Goal: Information Seeking & Learning: Learn about a topic

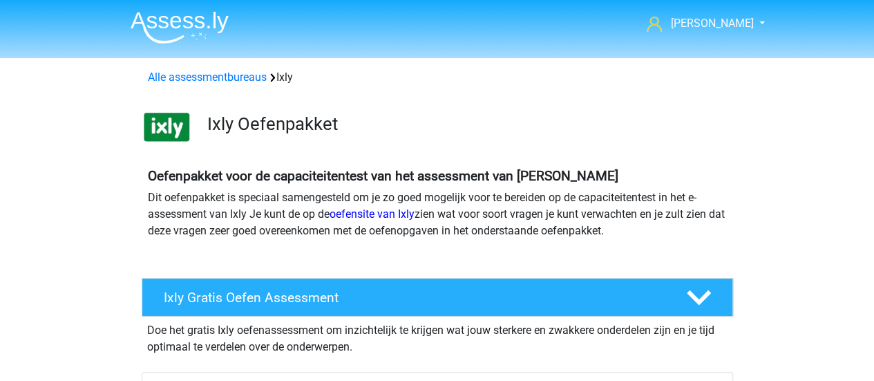
click at [486, 149] on div "Ixly Oefenpakket" at bounding box center [437, 124] width 656 height 55
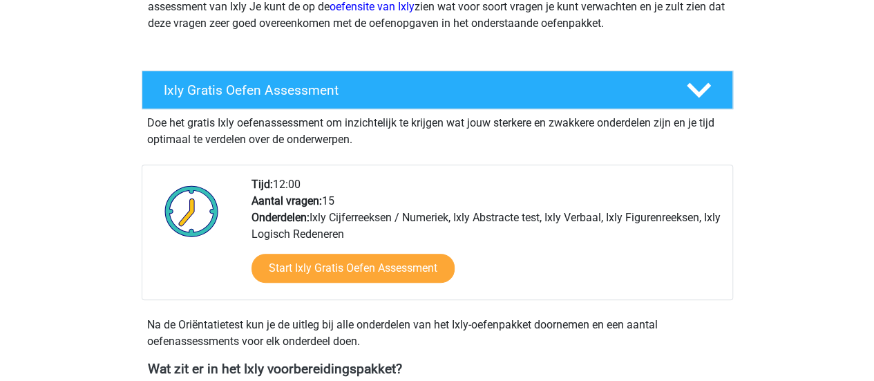
scroll to position [484, 0]
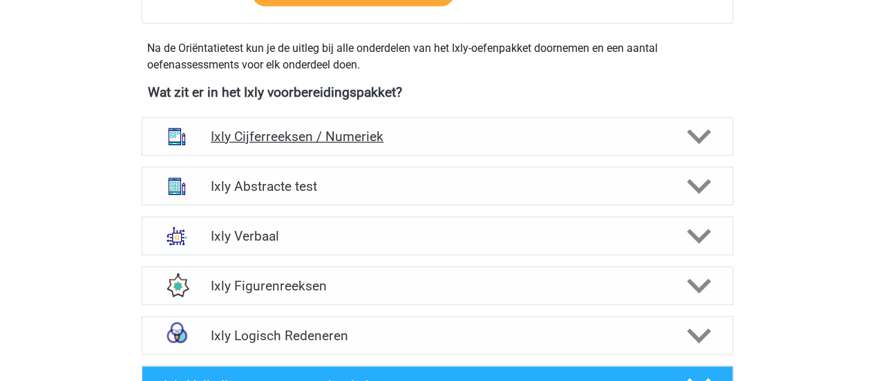
click at [429, 134] on h4 "Ixly Cijferreeksen / Numeriek" at bounding box center [437, 136] width 452 height 16
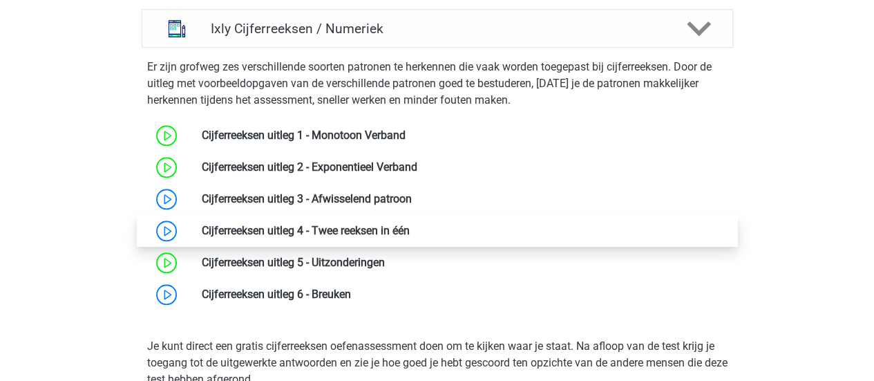
scroll to position [622, 0]
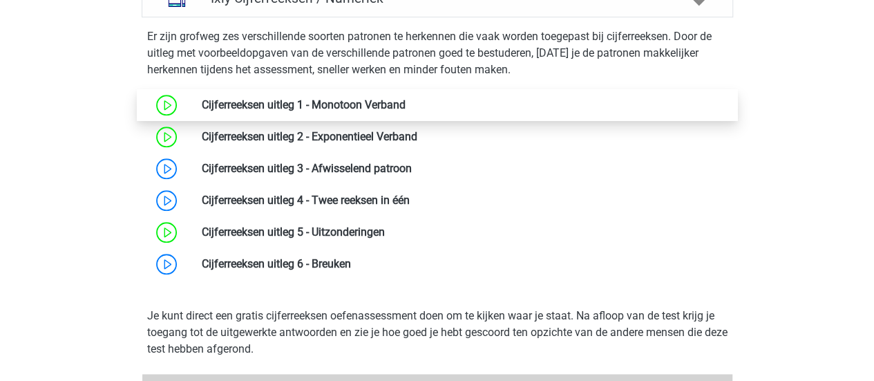
click at [405, 98] on link at bounding box center [405, 104] width 0 height 13
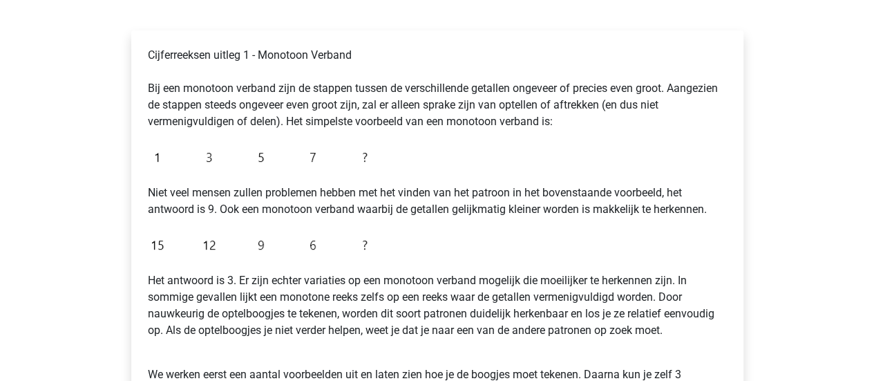
scroll to position [345, 0]
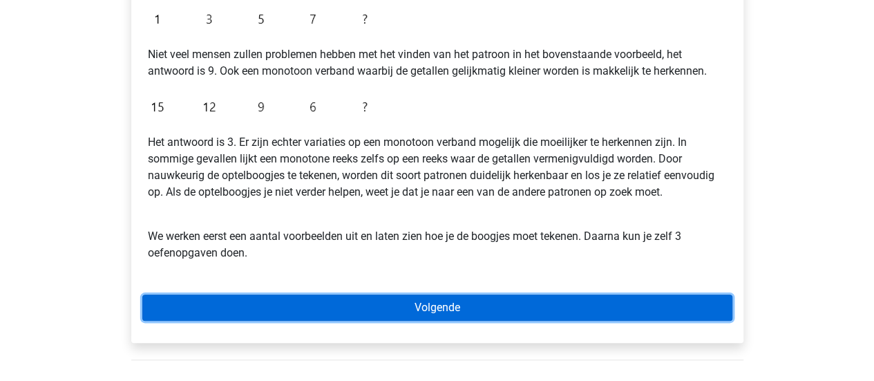
click at [500, 298] on link "Volgende" at bounding box center [437, 307] width 590 height 26
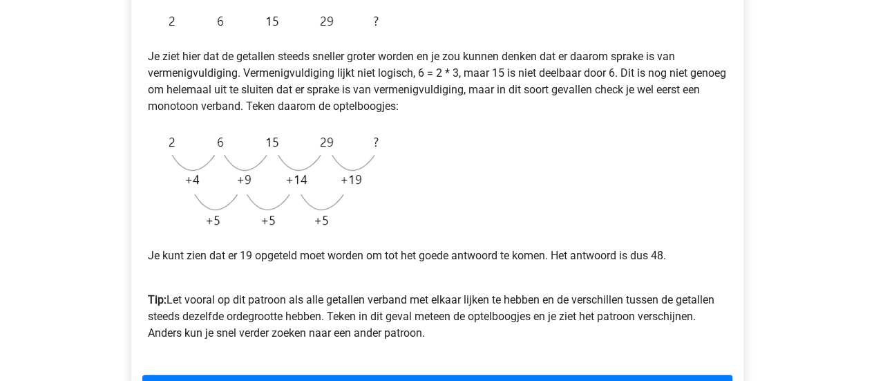
scroll to position [345, 0]
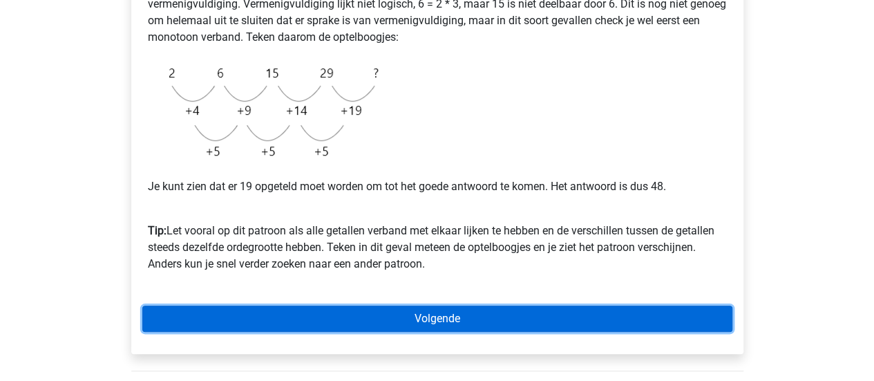
click at [403, 314] on link "Volgende" at bounding box center [437, 318] width 590 height 26
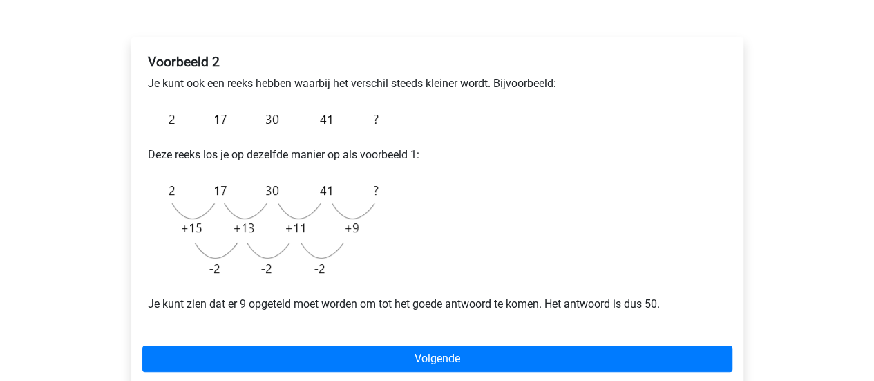
scroll to position [207, 0]
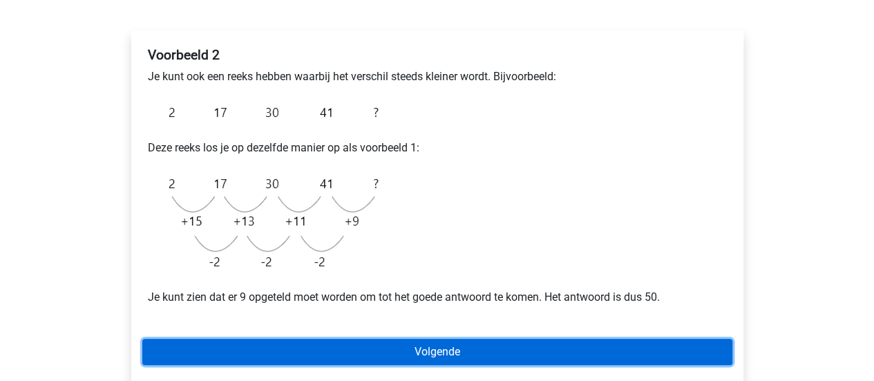
click at [594, 349] on link "Volgende" at bounding box center [437, 351] width 590 height 26
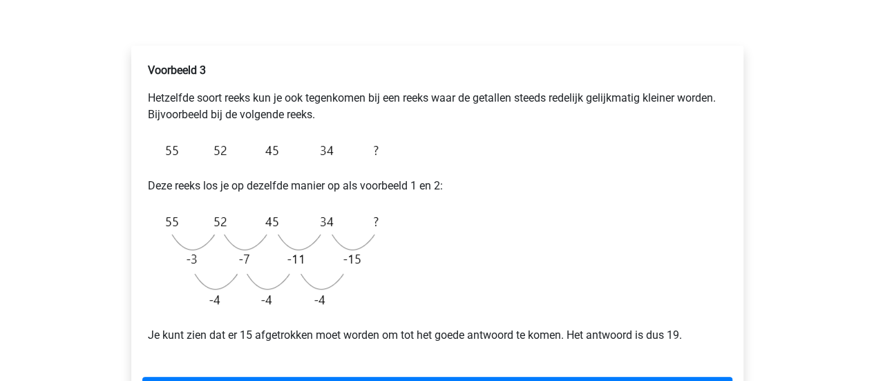
scroll to position [207, 0]
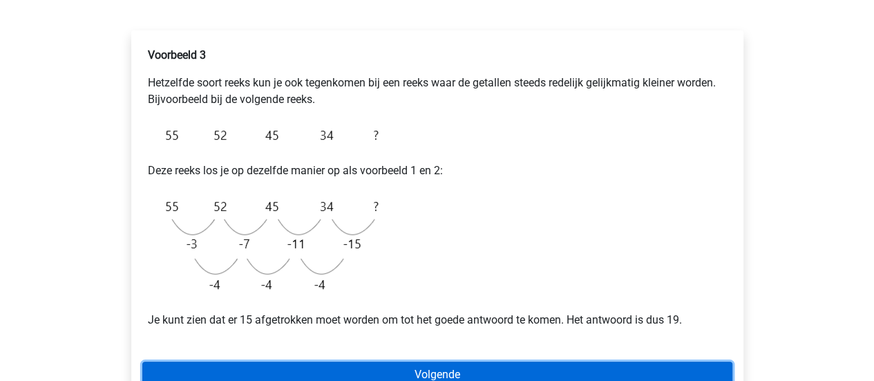
click at [582, 366] on link "Volgende" at bounding box center [437, 374] width 590 height 26
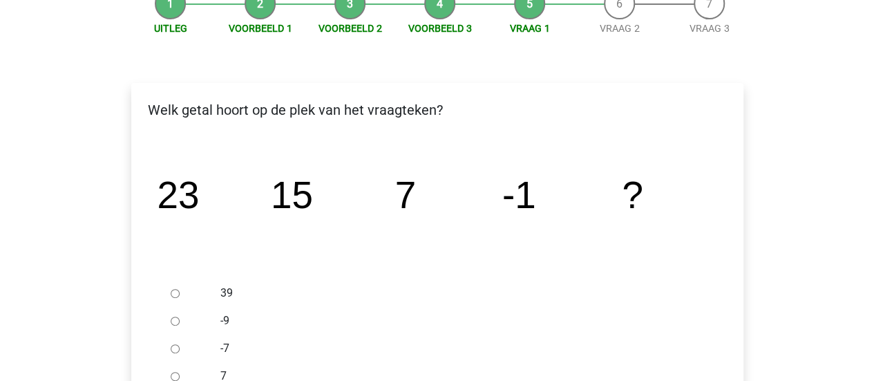
scroll to position [276, 0]
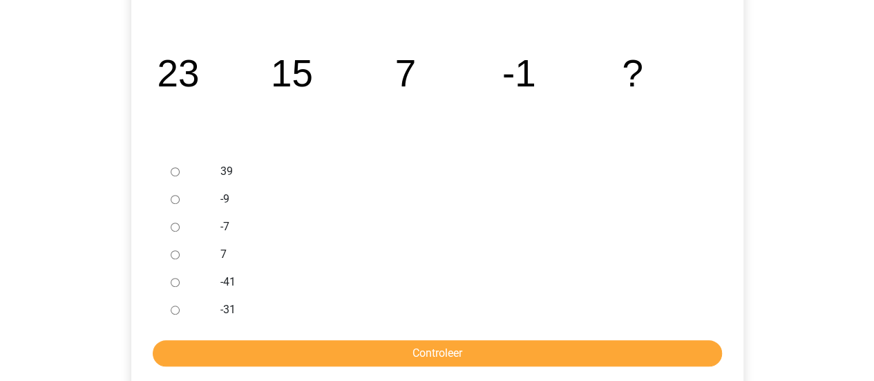
click at [177, 197] on input "-9" at bounding box center [175, 199] width 9 height 9
radio input "true"
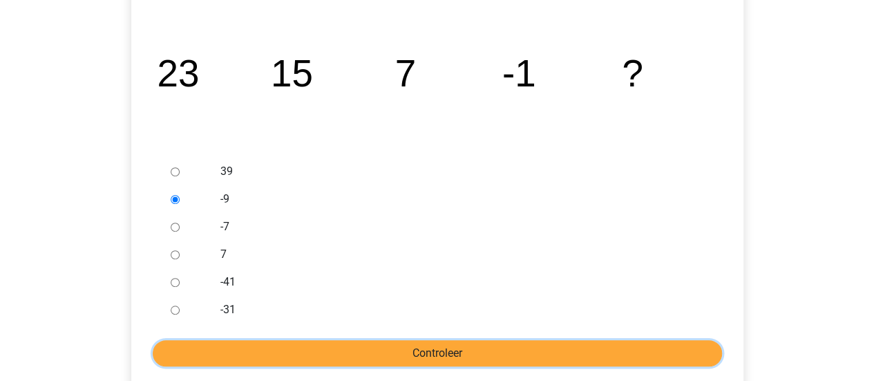
click at [354, 358] on input "Controleer" at bounding box center [437, 353] width 569 height 26
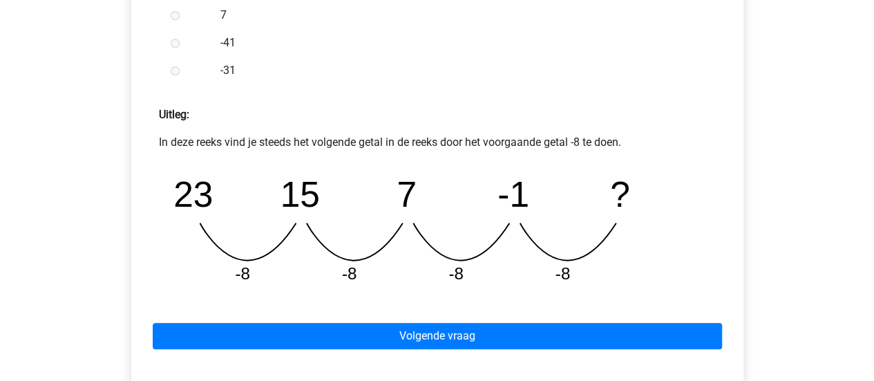
scroll to position [553, 0]
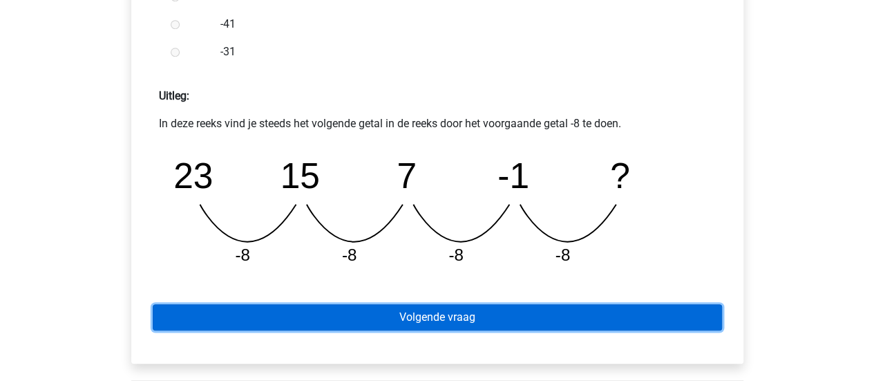
click at [520, 312] on link "Volgende vraag" at bounding box center [437, 317] width 569 height 26
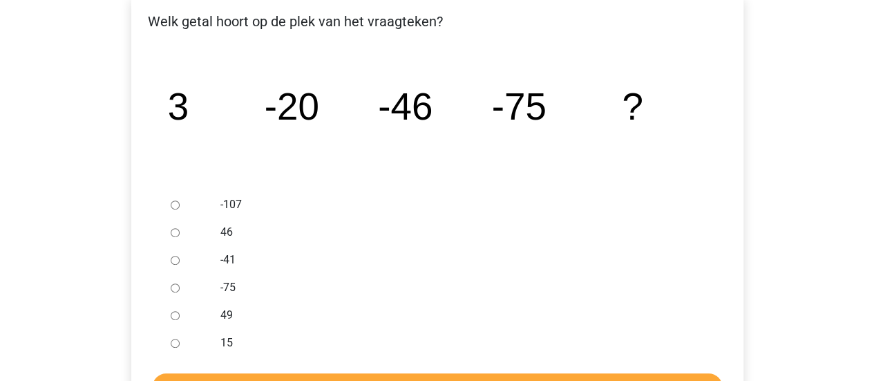
scroll to position [276, 0]
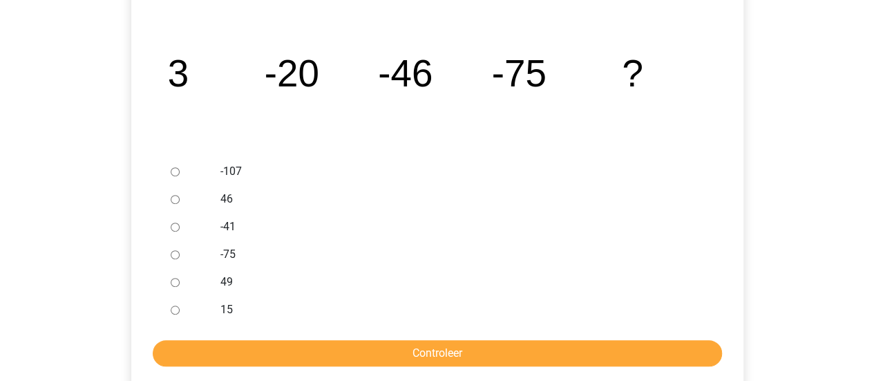
click at [171, 169] on input "-107" at bounding box center [175, 171] width 9 height 9
radio input "true"
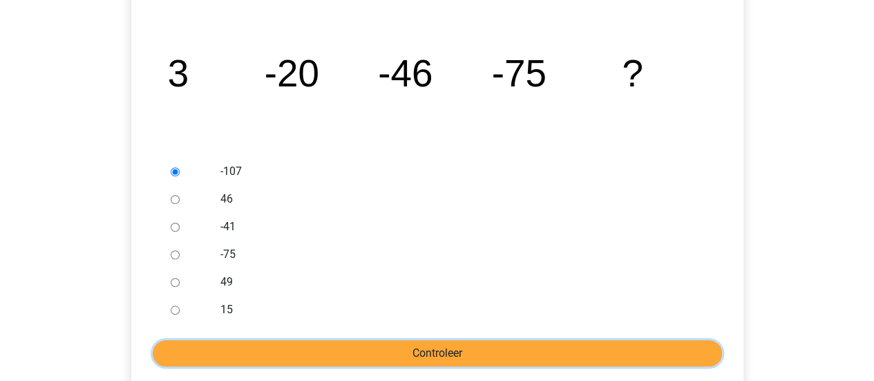
click at [383, 354] on input "Controleer" at bounding box center [437, 353] width 569 height 26
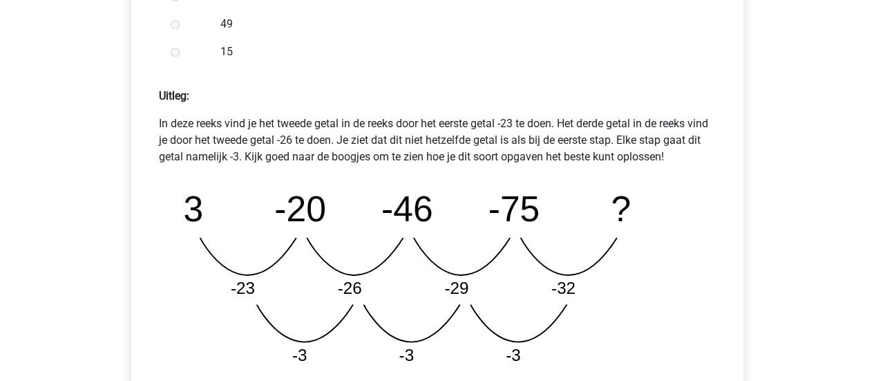
scroll to position [622, 0]
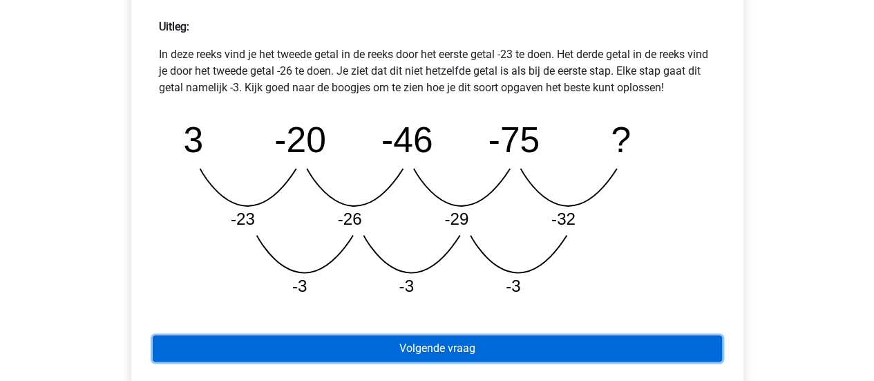
click at [449, 349] on link "Volgende vraag" at bounding box center [437, 348] width 569 height 26
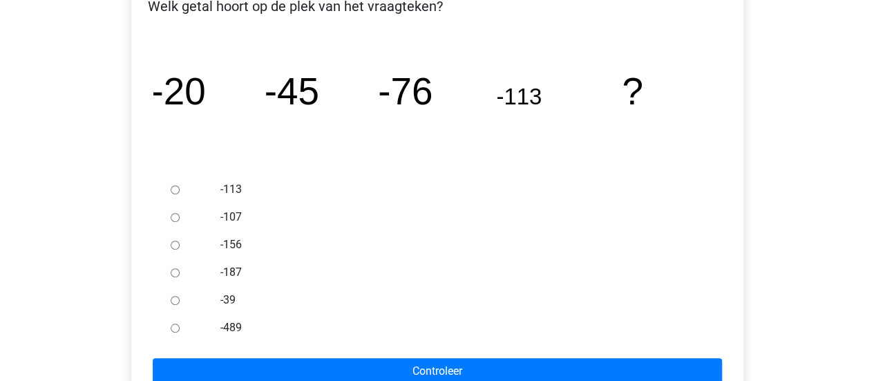
scroll to position [276, 0]
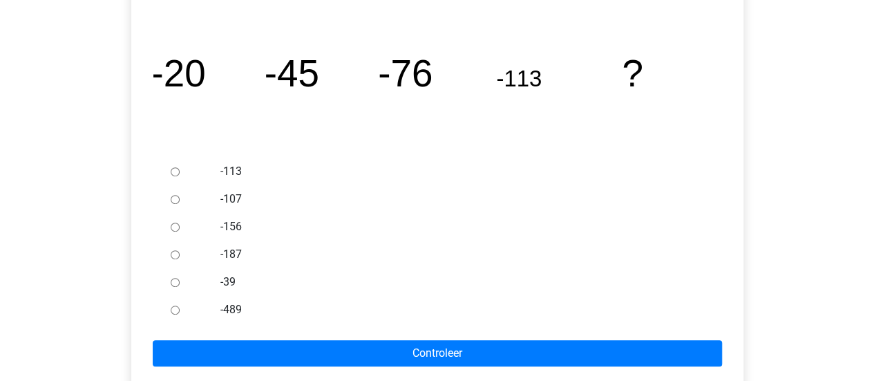
click at [232, 256] on label "-187" at bounding box center [459, 254] width 478 height 17
click at [180, 256] on input "-187" at bounding box center [175, 254] width 9 height 9
radio input "true"
click at [238, 227] on label "-156" at bounding box center [459, 226] width 478 height 17
click at [180, 227] on input "-156" at bounding box center [175, 226] width 9 height 9
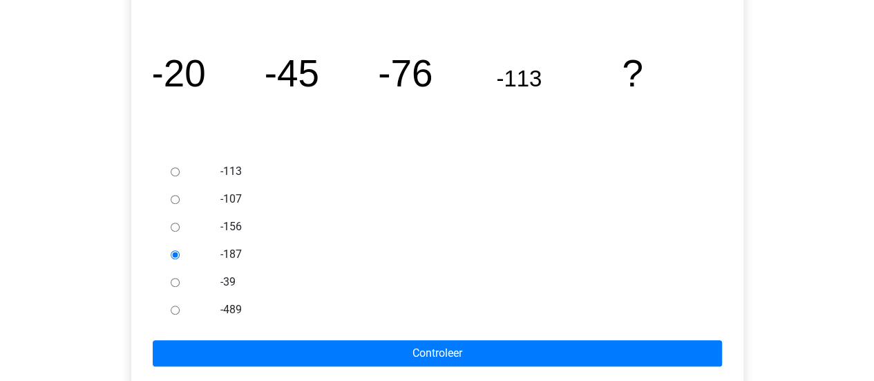
radio input "true"
click at [231, 255] on label "-187" at bounding box center [459, 254] width 478 height 17
click at [180, 255] on input "-187" at bounding box center [175, 254] width 9 height 9
radio input "true"
click at [237, 228] on label "-156" at bounding box center [459, 226] width 478 height 17
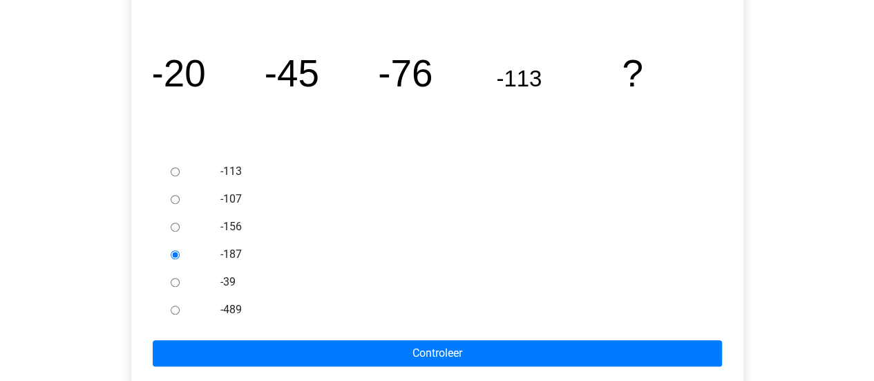
click at [180, 228] on input "-156" at bounding box center [175, 226] width 9 height 9
radio input "true"
click at [231, 252] on label "-187" at bounding box center [459, 254] width 478 height 17
click at [180, 252] on input "-187" at bounding box center [175, 254] width 9 height 9
radio input "true"
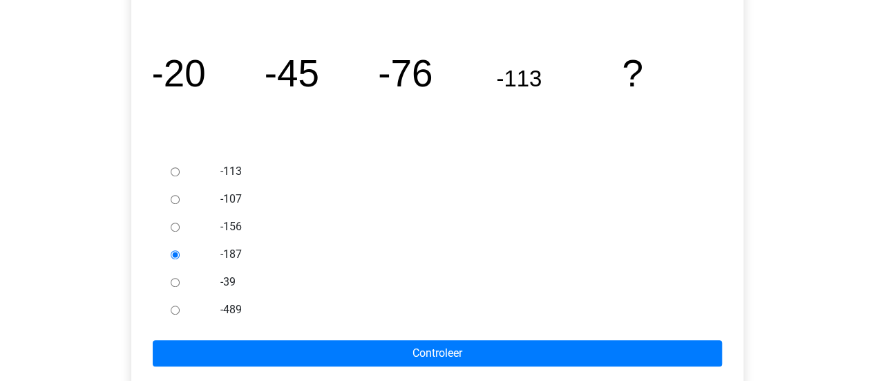
click at [834, 119] on div "Jorinde Crone jorindecrone@gmail.com Nederlands English" at bounding box center [437, 258] width 874 height 1069
click at [231, 219] on label "-156" at bounding box center [459, 226] width 478 height 17
click at [180, 222] on input "-156" at bounding box center [175, 226] width 9 height 9
radio input "true"
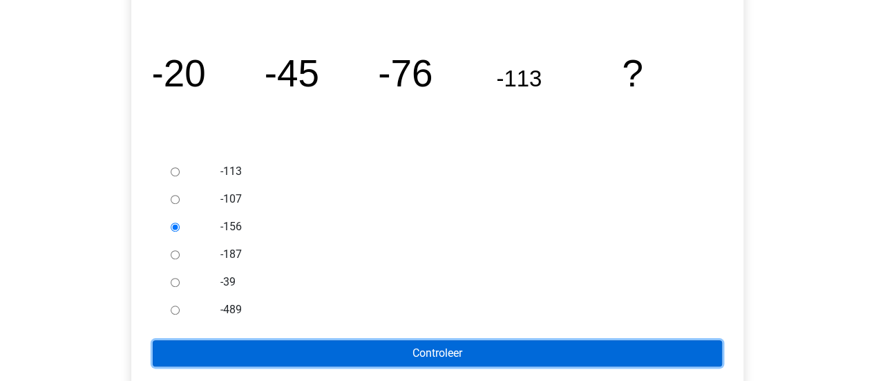
click at [379, 353] on input "Controleer" at bounding box center [437, 353] width 569 height 26
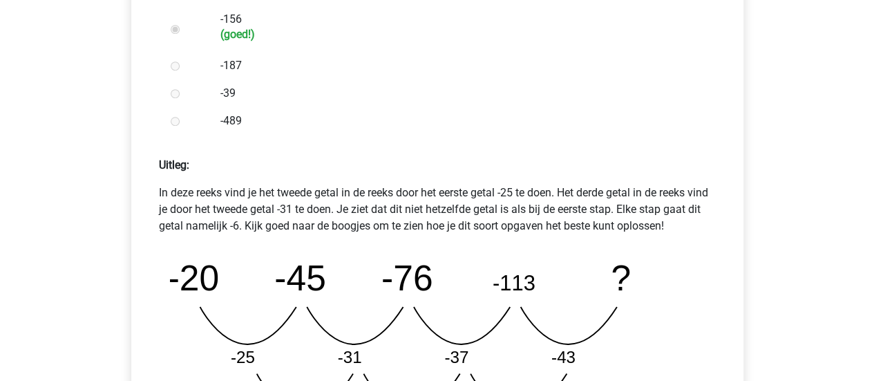
scroll to position [760, 0]
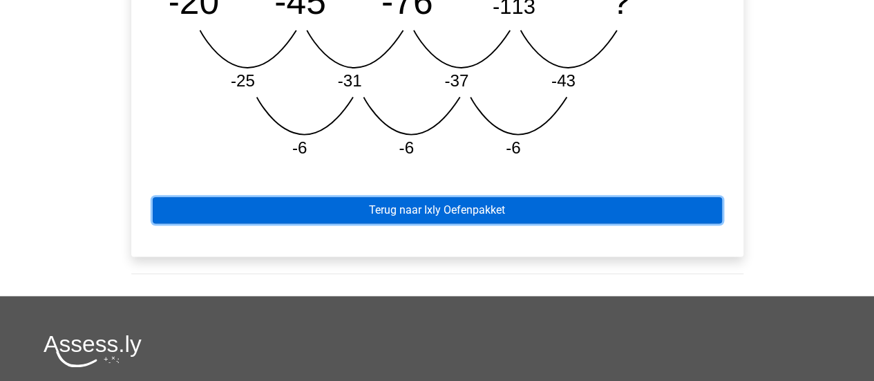
click at [468, 204] on link "Terug naar Ixly Oefenpakket" at bounding box center [437, 210] width 569 height 26
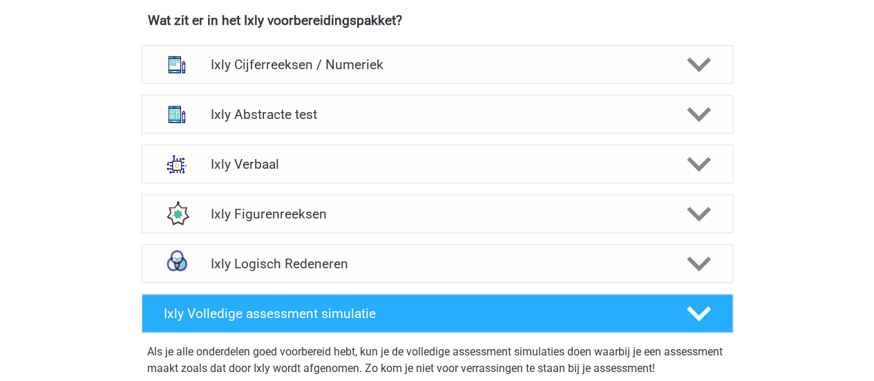
scroll to position [484, 0]
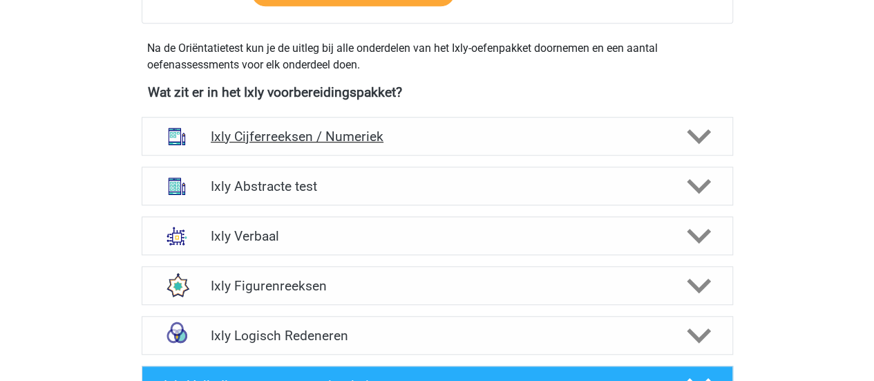
click at [359, 131] on h4 "Ixly Cijferreeksen / Numeriek" at bounding box center [437, 136] width 452 height 16
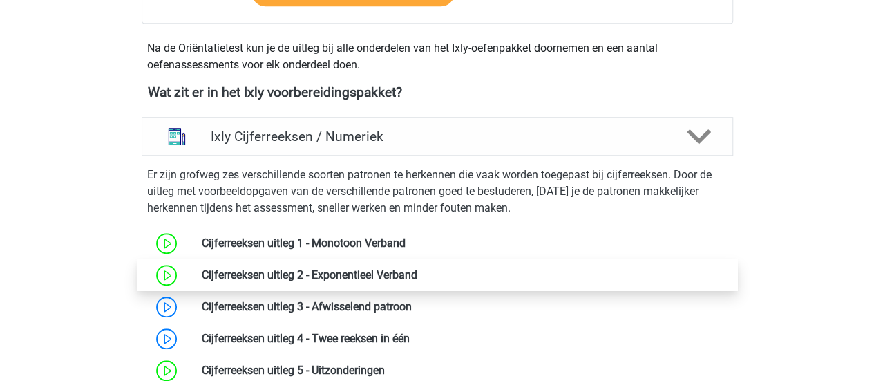
click at [417, 271] on link at bounding box center [417, 274] width 0 height 13
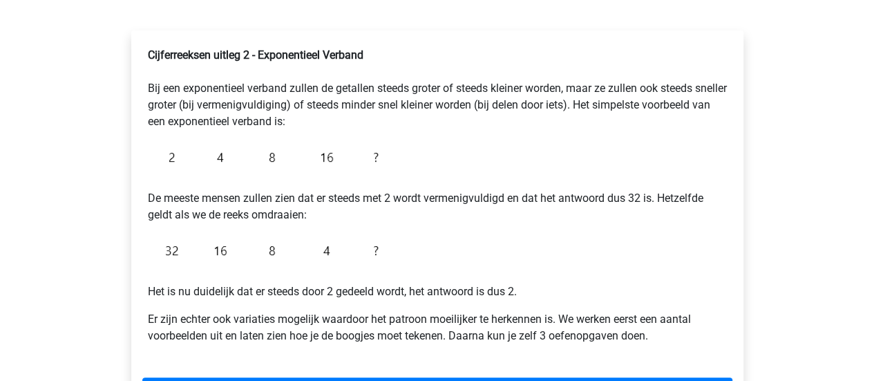
scroll to position [276, 0]
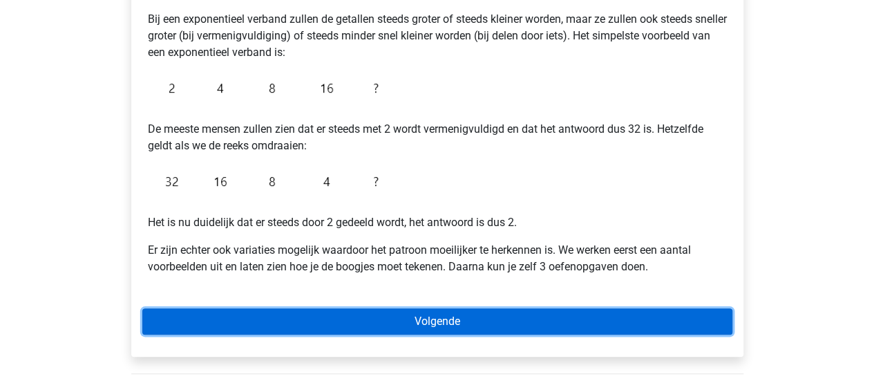
click at [364, 329] on link "Volgende" at bounding box center [437, 321] width 590 height 26
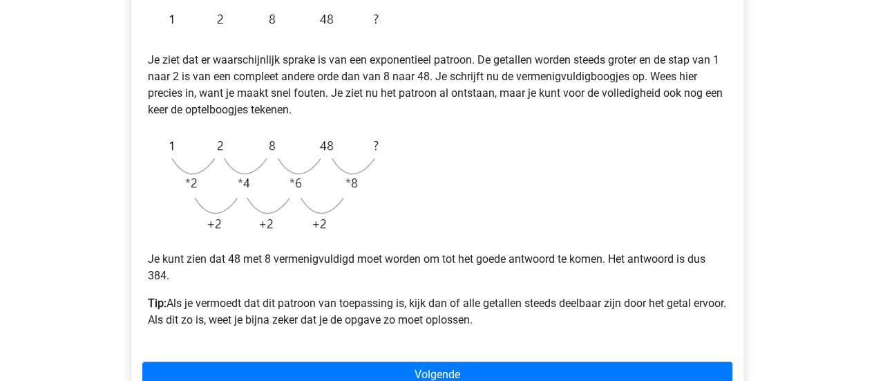
scroll to position [345, 0]
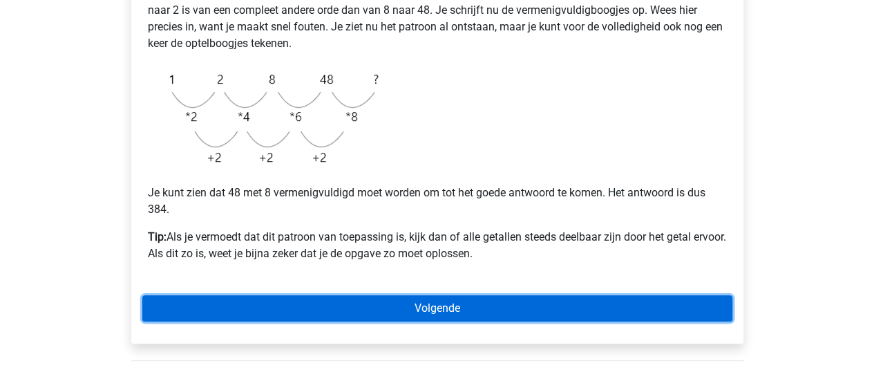
click at [392, 302] on link "Volgende" at bounding box center [437, 308] width 590 height 26
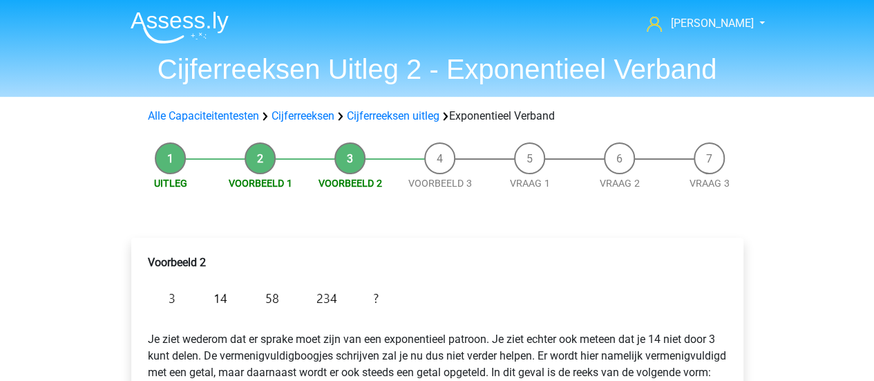
scroll to position [69, 0]
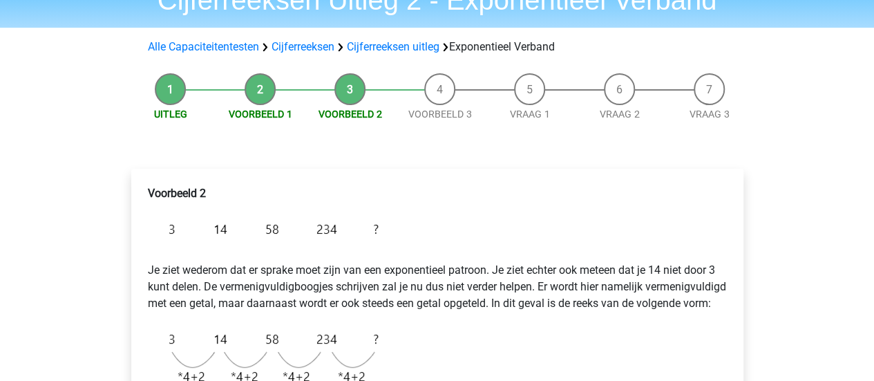
click at [323, 284] on p "Je ziet wederom dat er sprake moet zijn van een exponentieel patroon. Je ziet e…" at bounding box center [437, 278] width 579 height 66
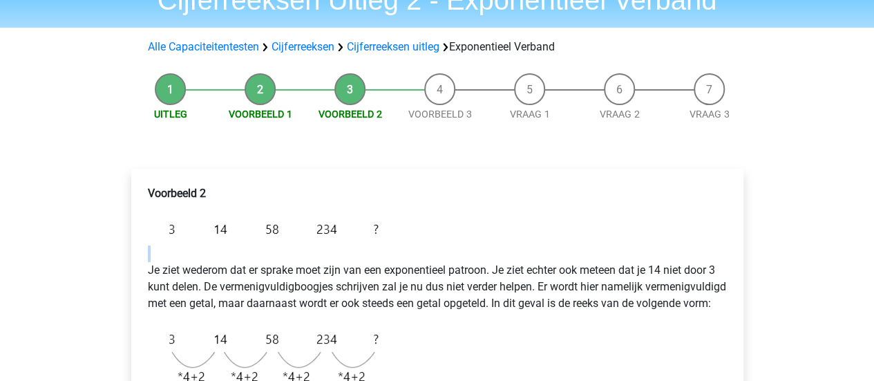
click at [323, 284] on p "Je ziet wederom dat er sprake moet zijn van een exponentieel patroon. Je ziet e…" at bounding box center [437, 278] width 579 height 66
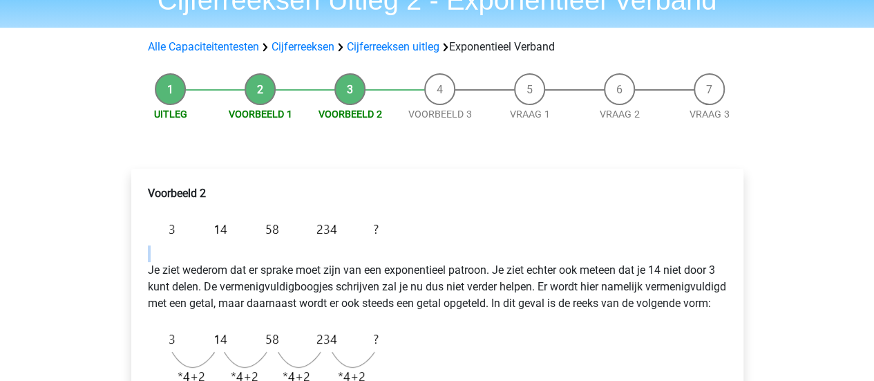
click at [374, 293] on p "Je ziet wederom dat er sprake moet zijn van een exponentieel patroon. Je ziet e…" at bounding box center [437, 278] width 579 height 66
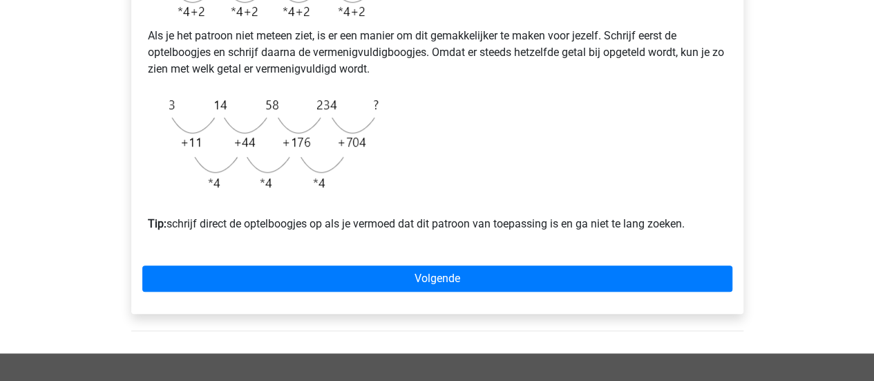
scroll to position [484, 0]
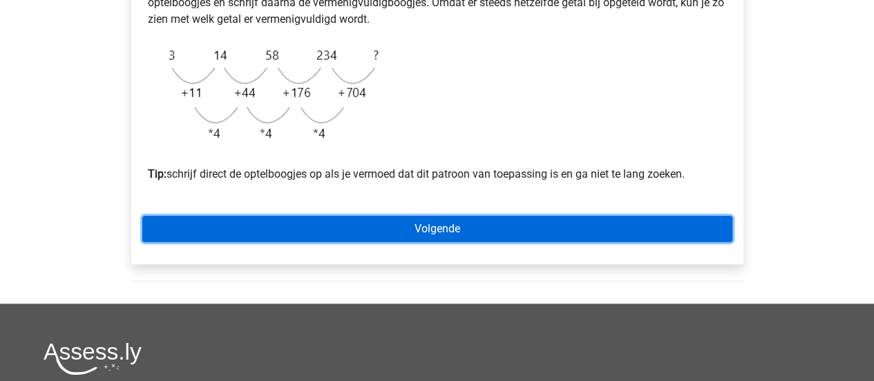
click at [472, 241] on link "Volgende" at bounding box center [437, 229] width 590 height 26
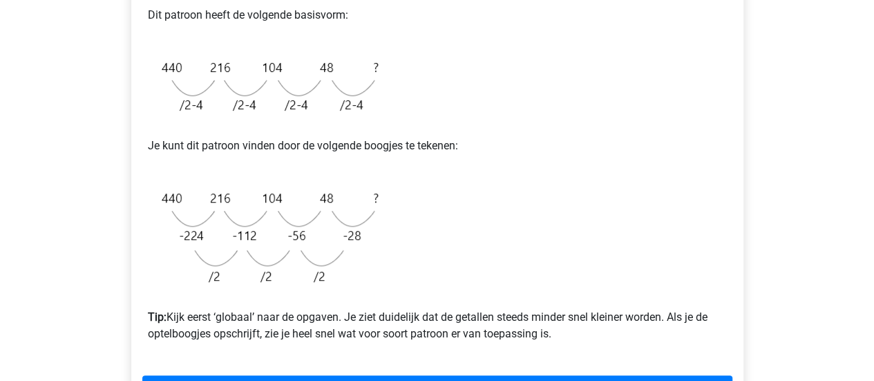
scroll to position [414, 0]
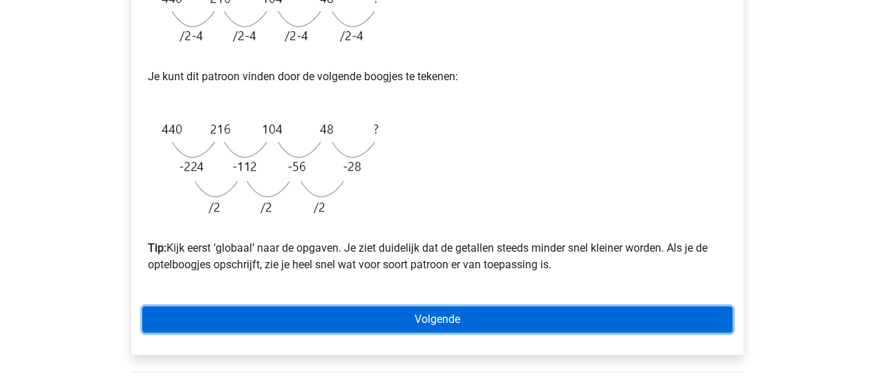
click at [335, 325] on link "Volgende" at bounding box center [437, 319] width 590 height 26
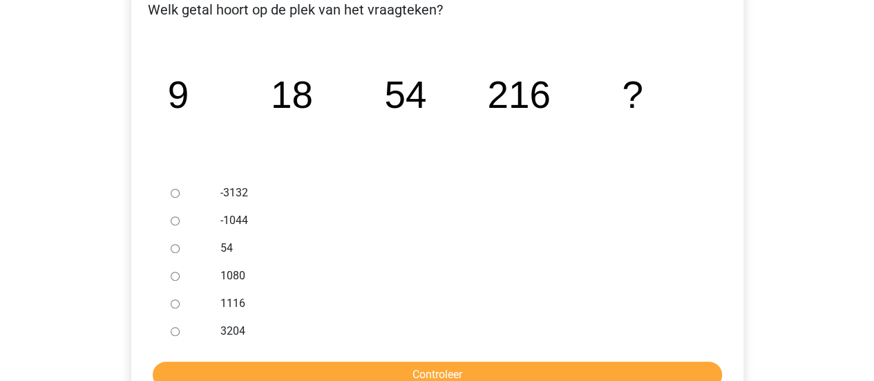
scroll to position [276, 0]
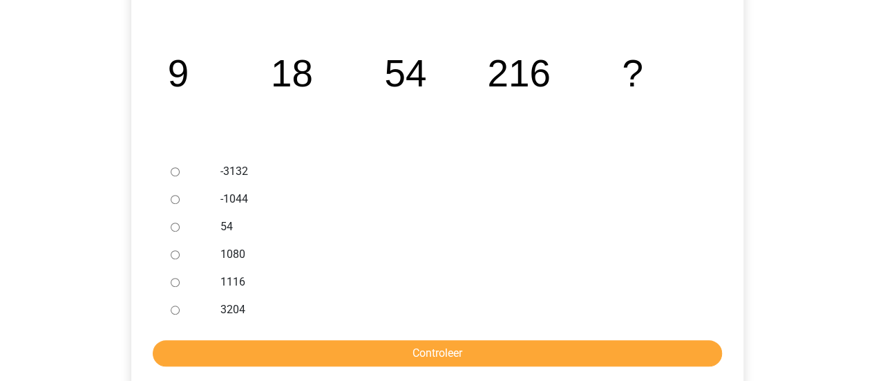
click at [172, 259] on div at bounding box center [188, 254] width 46 height 28
click at [175, 256] on input "1080" at bounding box center [175, 254] width 9 height 9
radio input "true"
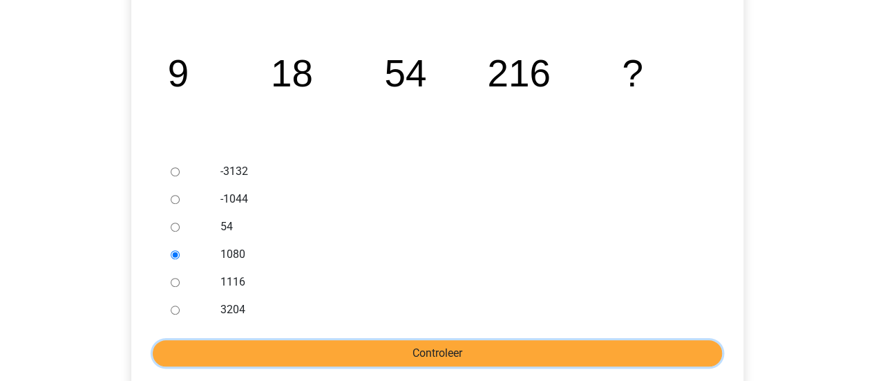
click at [317, 359] on input "Controleer" at bounding box center [437, 353] width 569 height 26
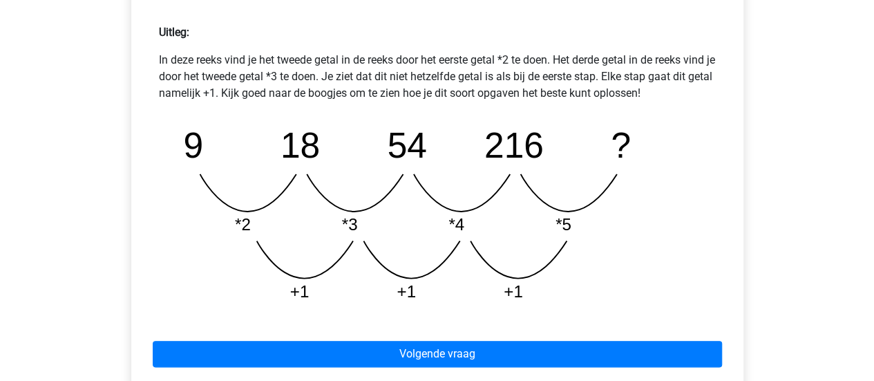
scroll to position [622, 0]
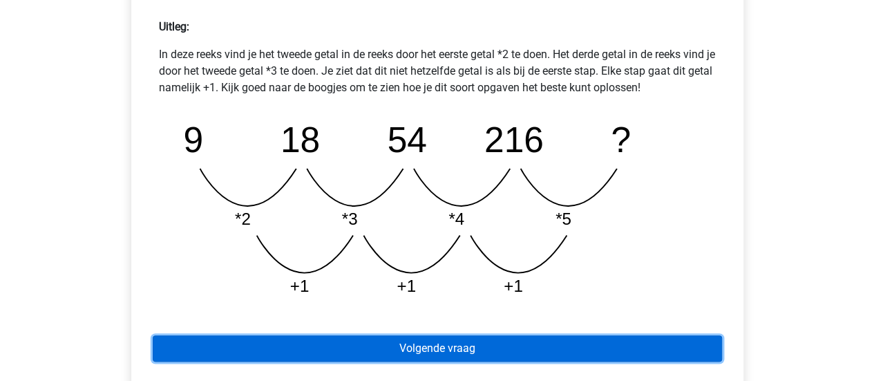
click at [450, 343] on link "Volgende vraag" at bounding box center [437, 348] width 569 height 26
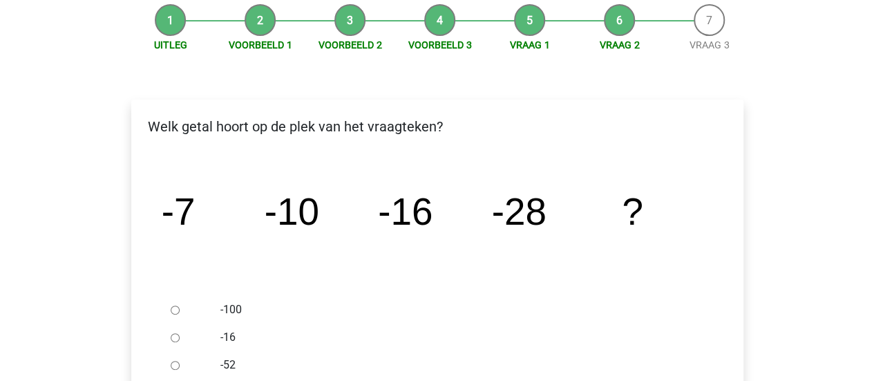
scroll to position [345, 0]
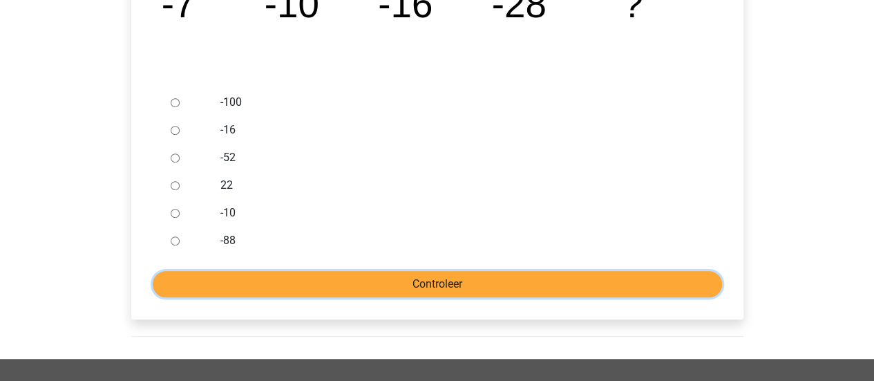
click at [457, 276] on input "Controleer" at bounding box center [437, 284] width 569 height 26
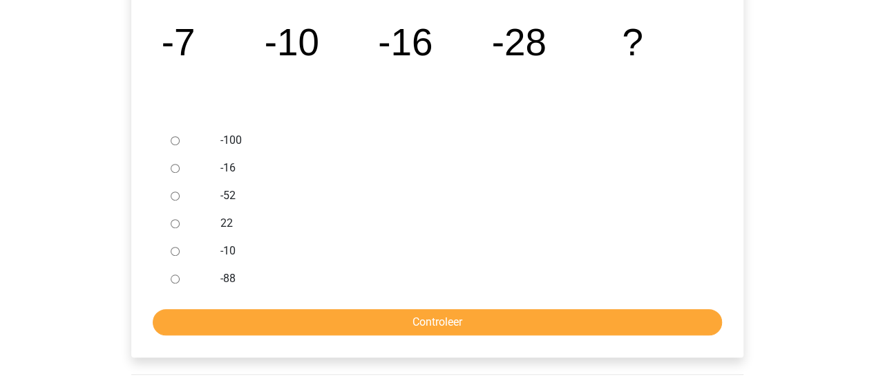
scroll to position [276, 0]
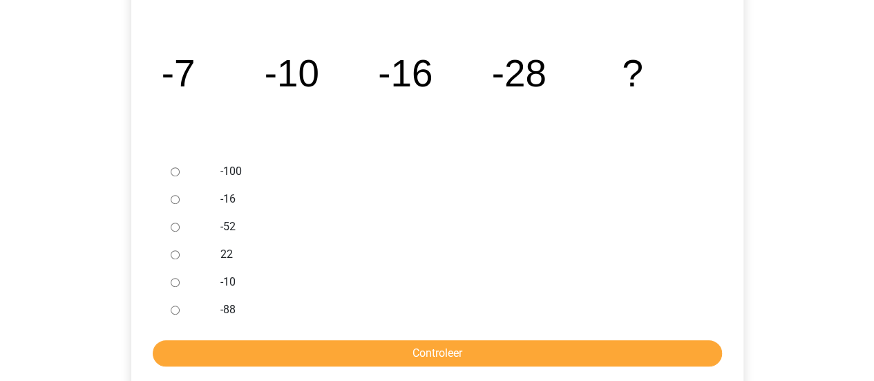
click at [622, 146] on icon "image/svg+xml -7 -10 -16 -28 ?" at bounding box center [437, 86] width 568 height 142
click at [222, 229] on div "-52" at bounding box center [459, 227] width 499 height 28
click at [173, 226] on input "-52" at bounding box center [175, 226] width 9 height 9
radio input "true"
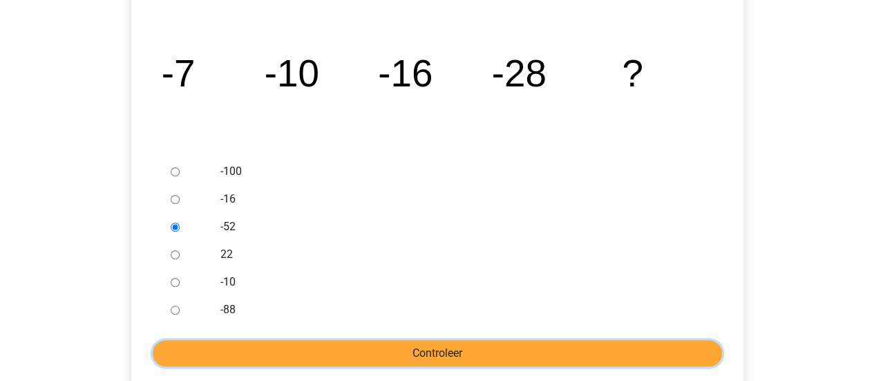
click at [404, 351] on input "Controleer" at bounding box center [437, 353] width 569 height 26
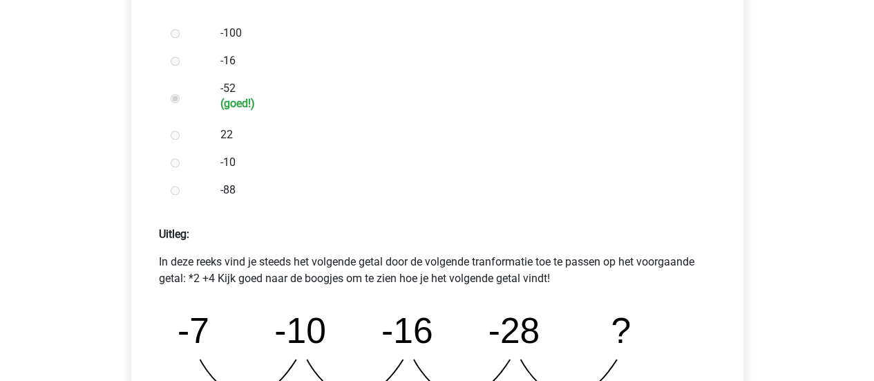
scroll to position [622, 0]
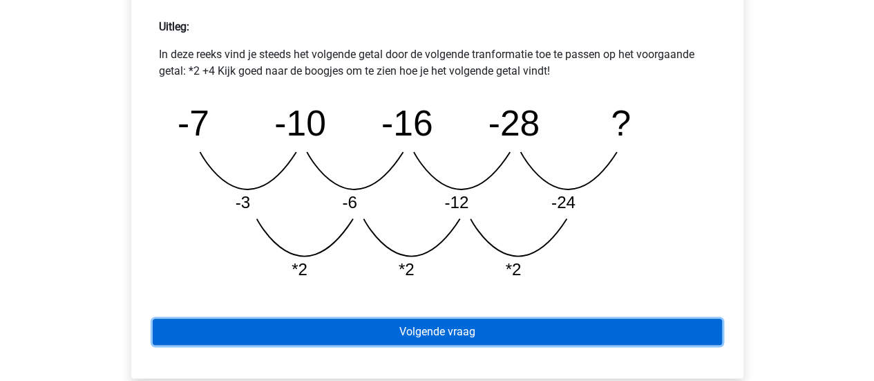
click at [457, 332] on link "Volgende vraag" at bounding box center [437, 331] width 569 height 26
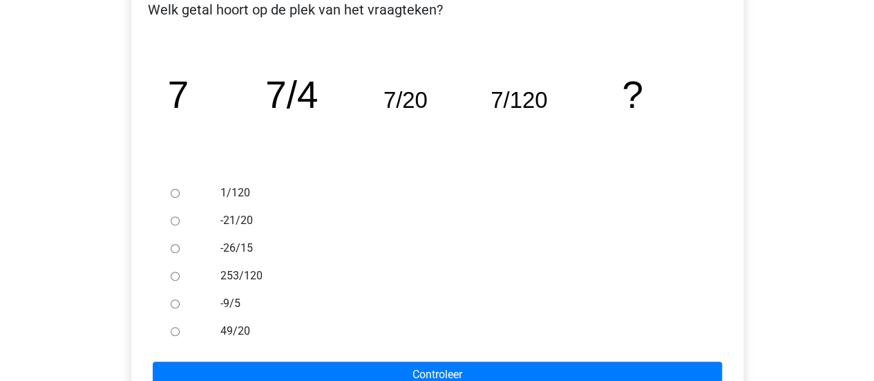
scroll to position [276, 0]
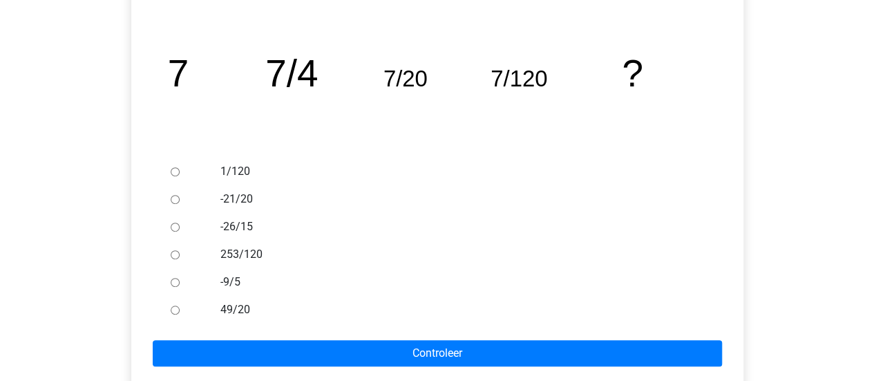
click at [243, 249] on label "253/120" at bounding box center [459, 254] width 478 height 17
click at [180, 250] on input "253/120" at bounding box center [175, 254] width 9 height 9
radio input "true"
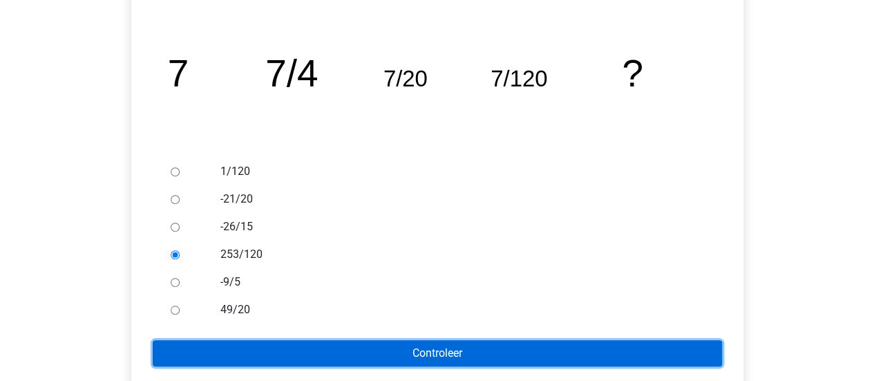
click at [367, 347] on input "Controleer" at bounding box center [437, 353] width 569 height 26
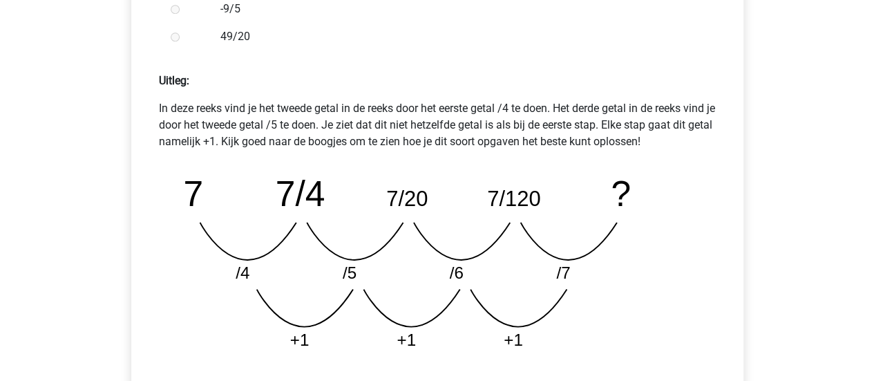
scroll to position [760, 0]
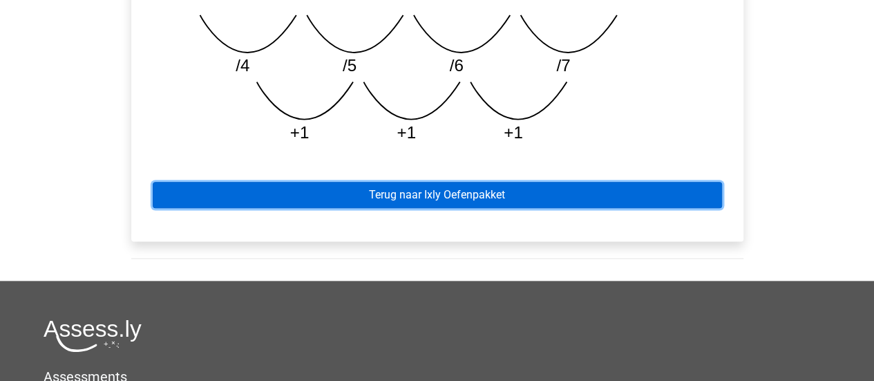
click at [455, 190] on link "Terug naar Ixly Oefenpakket" at bounding box center [437, 195] width 569 height 26
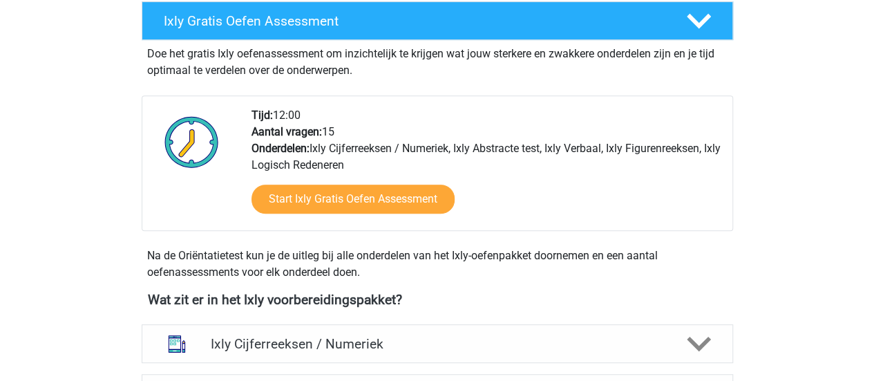
scroll to position [484, 0]
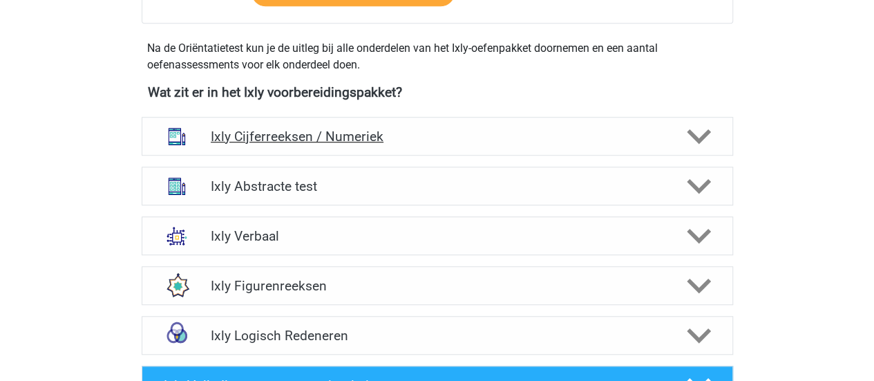
click at [289, 138] on h4 "Ixly Cijferreeksen / Numeriek" at bounding box center [437, 136] width 452 height 16
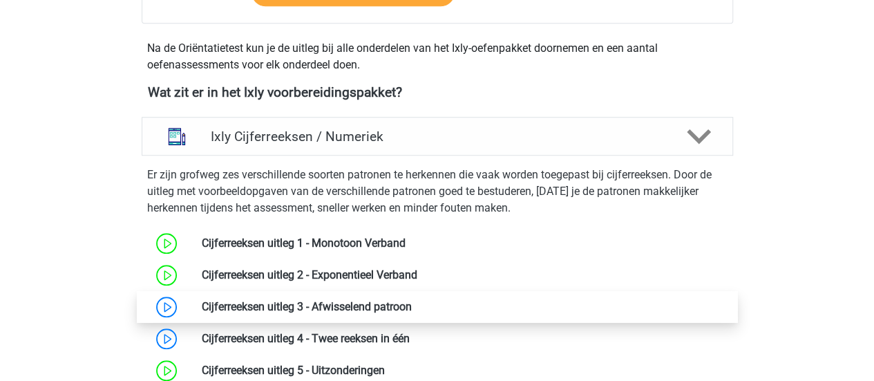
click at [412, 311] on link at bounding box center [412, 306] width 0 height 13
click at [412, 300] on link at bounding box center [412, 306] width 0 height 13
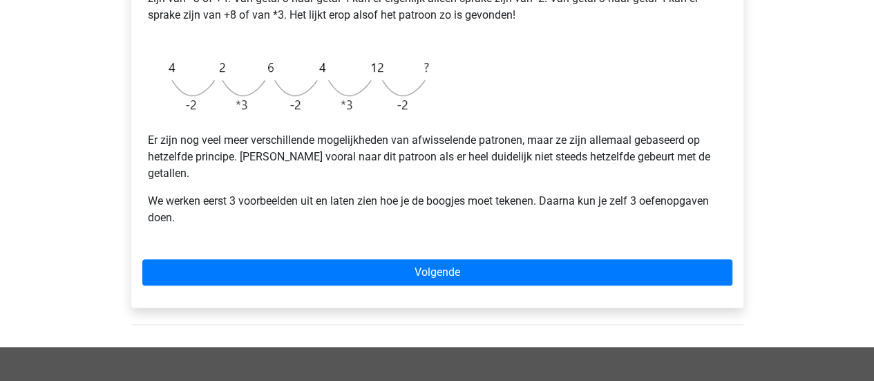
scroll to position [345, 0]
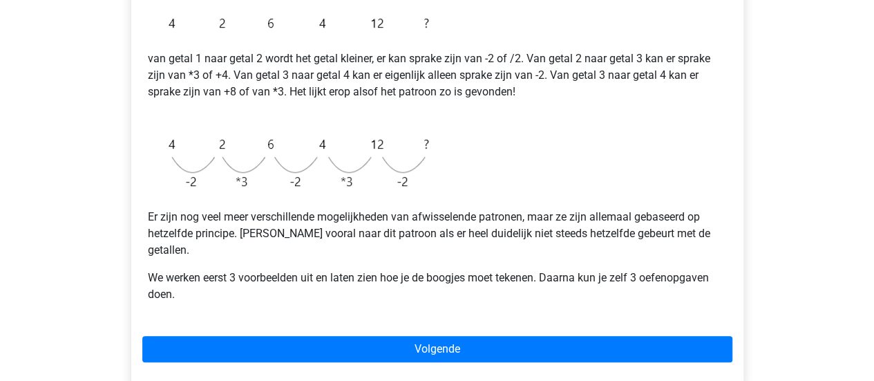
scroll to position [345, 0]
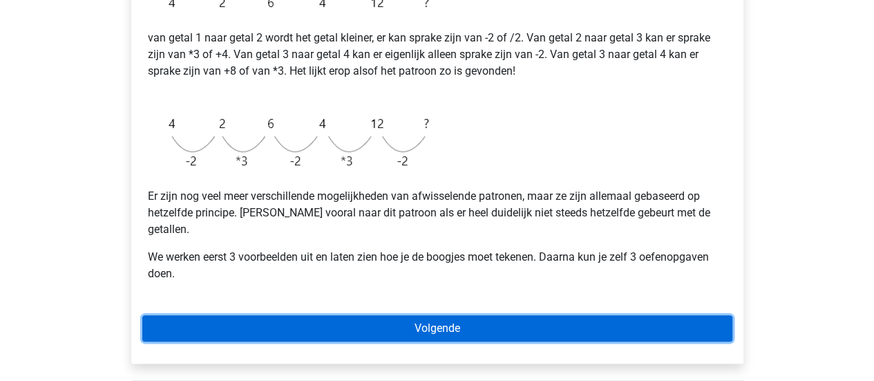
click at [423, 315] on link "Volgende" at bounding box center [437, 328] width 590 height 26
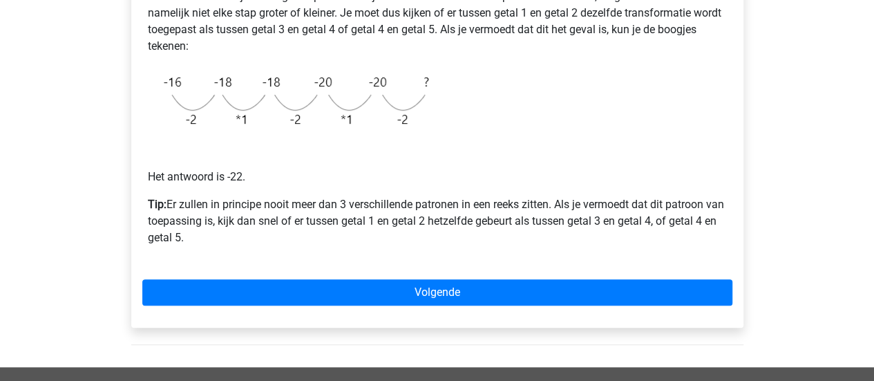
scroll to position [345, 0]
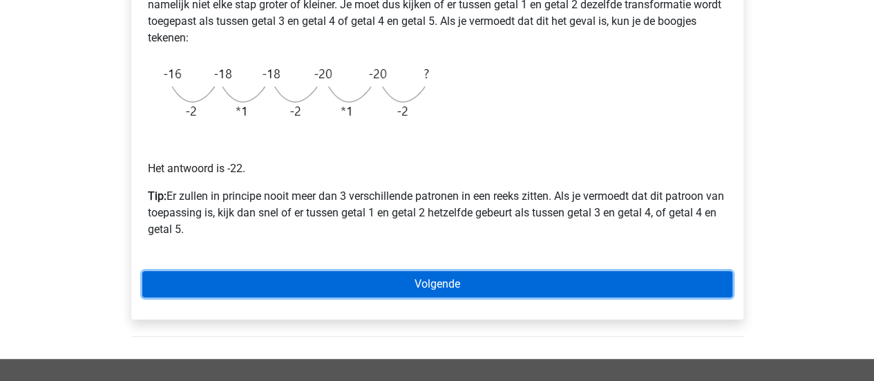
click at [529, 287] on link "Volgende" at bounding box center [437, 284] width 590 height 26
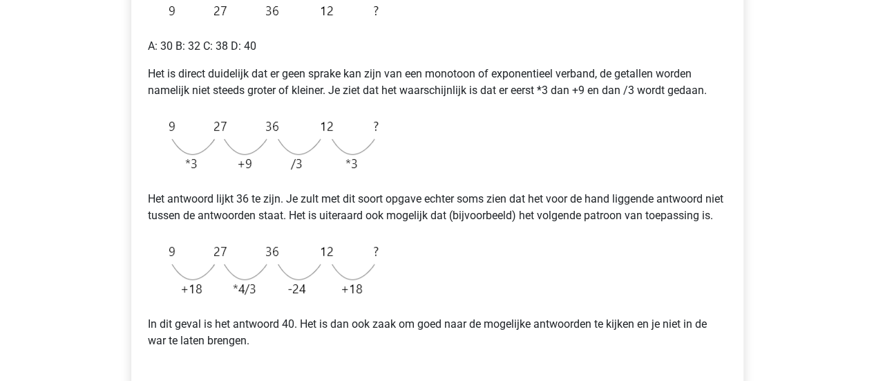
scroll to position [345, 0]
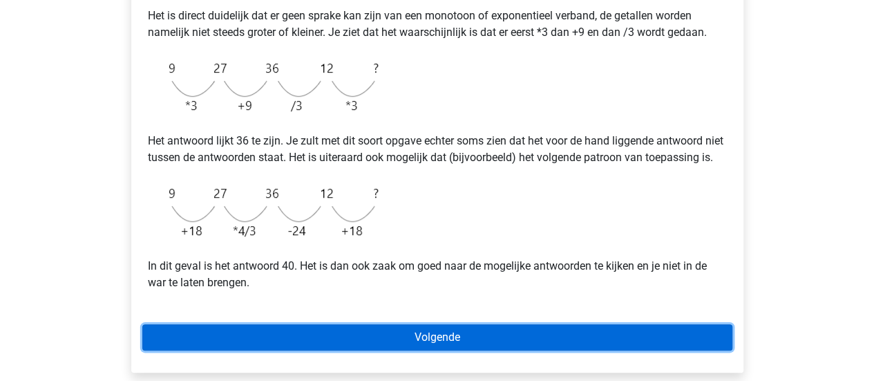
click at [636, 349] on link "Volgende" at bounding box center [437, 337] width 590 height 26
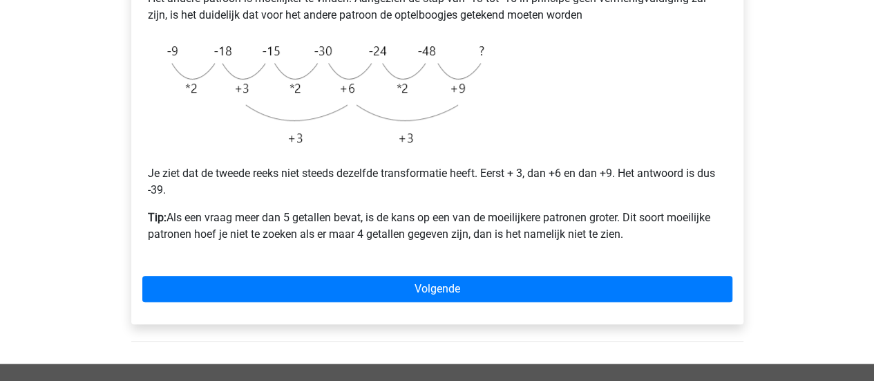
scroll to position [414, 0]
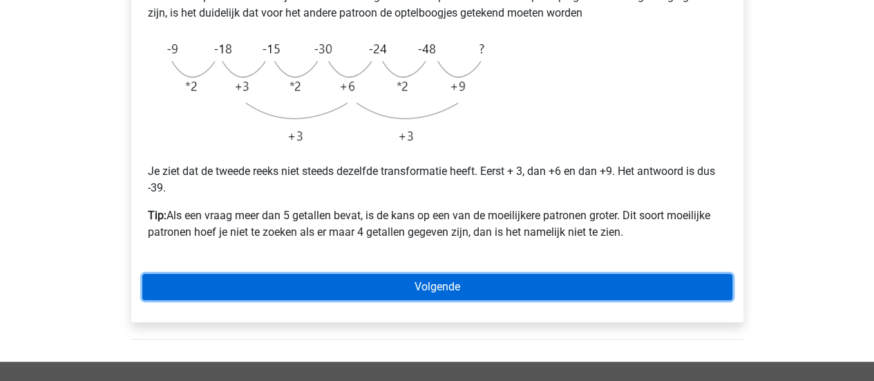
click at [586, 297] on link "Volgende" at bounding box center [437, 287] width 590 height 26
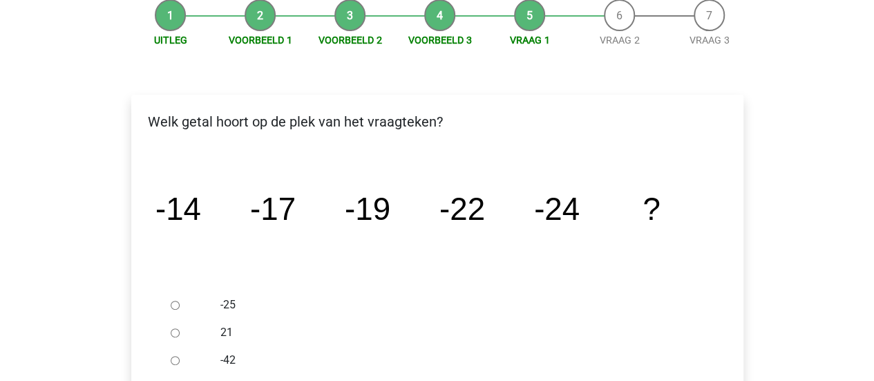
scroll to position [276, 0]
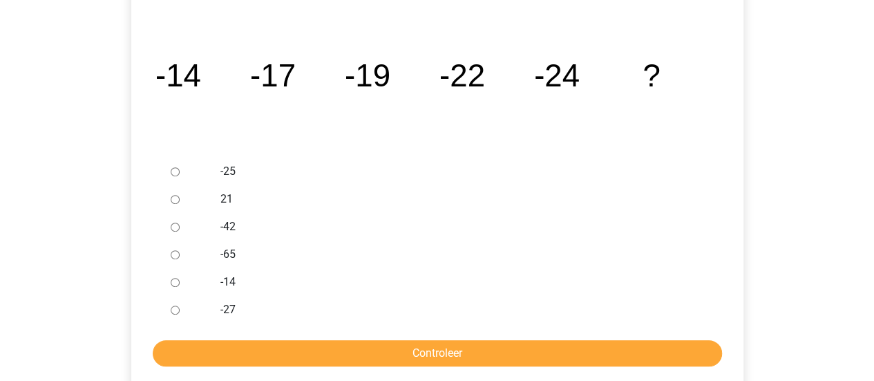
click at [225, 313] on label "-27" at bounding box center [459, 309] width 478 height 17
click at [180, 313] on input "-27" at bounding box center [175, 309] width 9 height 9
radio input "true"
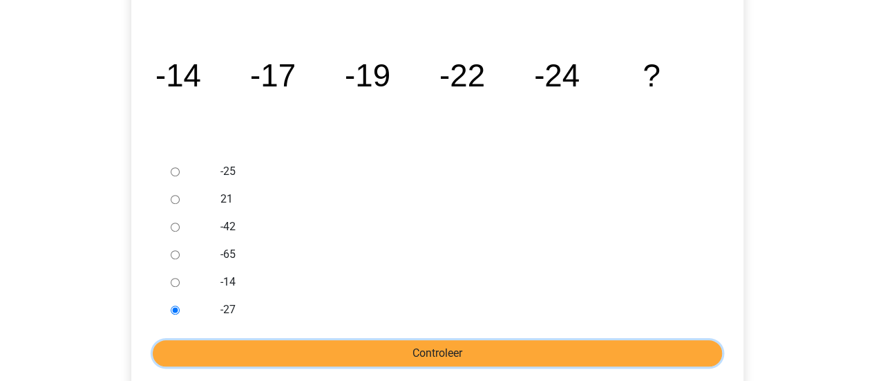
click at [340, 350] on input "Controleer" at bounding box center [437, 353] width 569 height 26
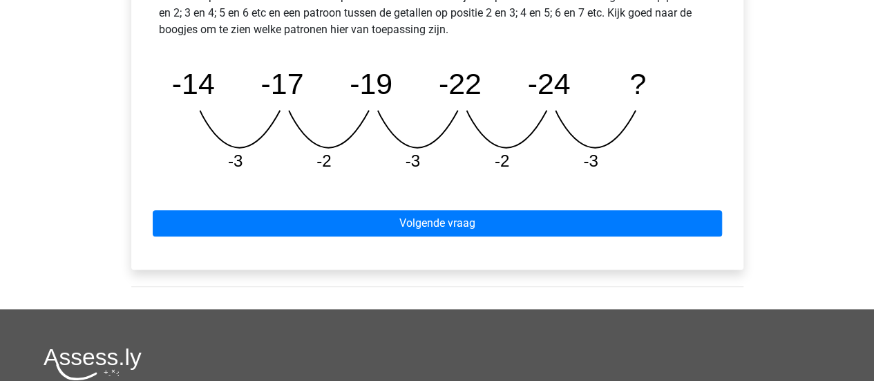
scroll to position [691, 0]
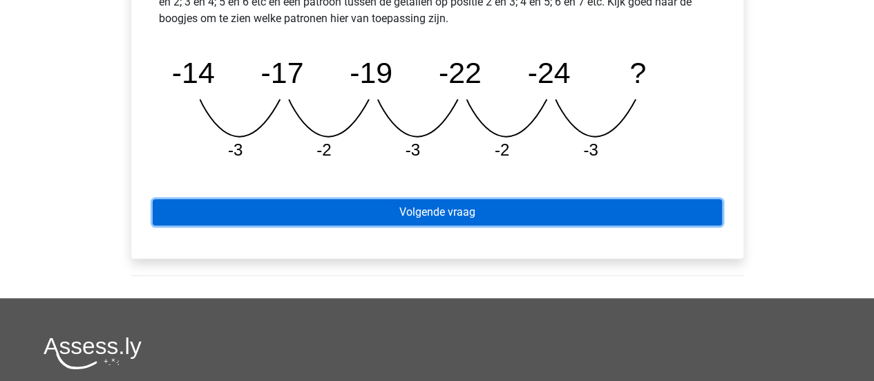
click at [514, 218] on link "Volgende vraag" at bounding box center [437, 212] width 569 height 26
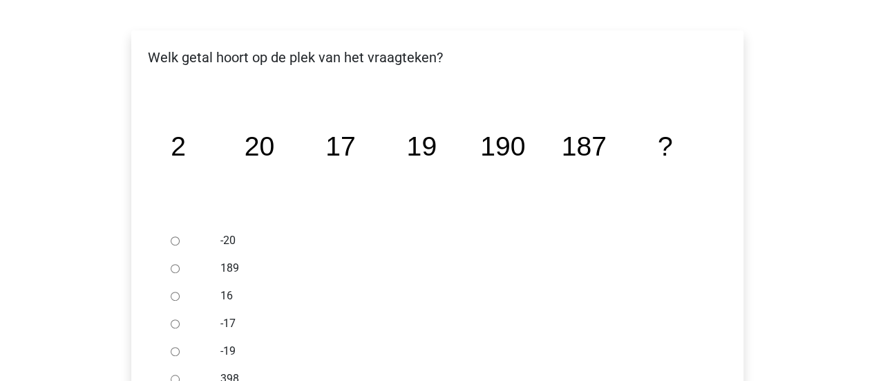
scroll to position [276, 0]
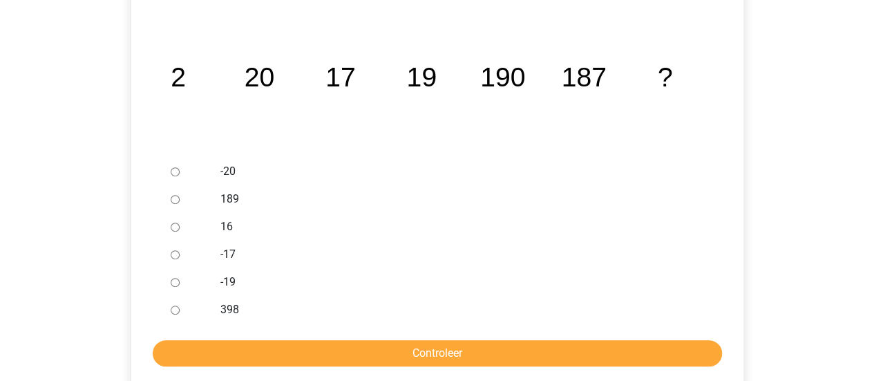
click at [228, 197] on label "189" at bounding box center [459, 199] width 478 height 17
click at [180, 197] on input "189" at bounding box center [175, 199] width 9 height 9
radio input "true"
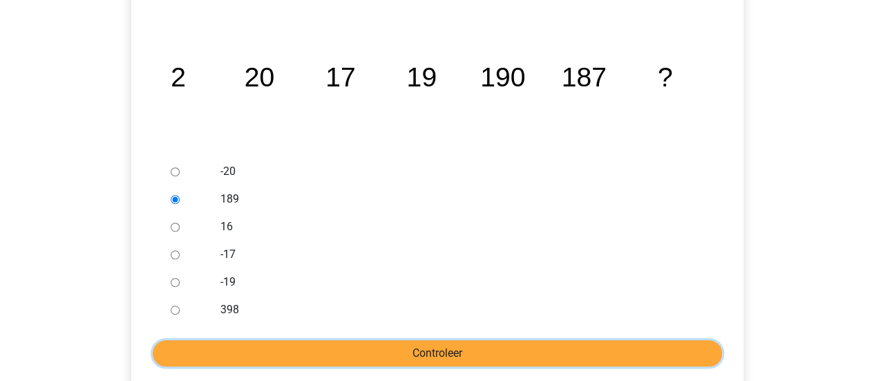
click at [304, 345] on input "Controleer" at bounding box center [437, 353] width 569 height 26
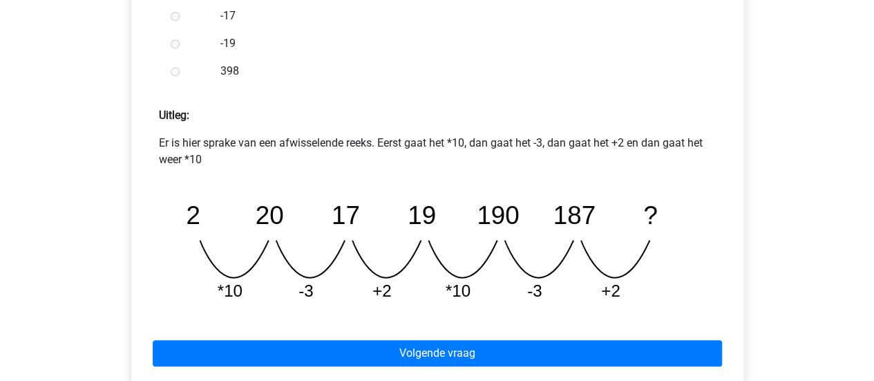
scroll to position [553, 0]
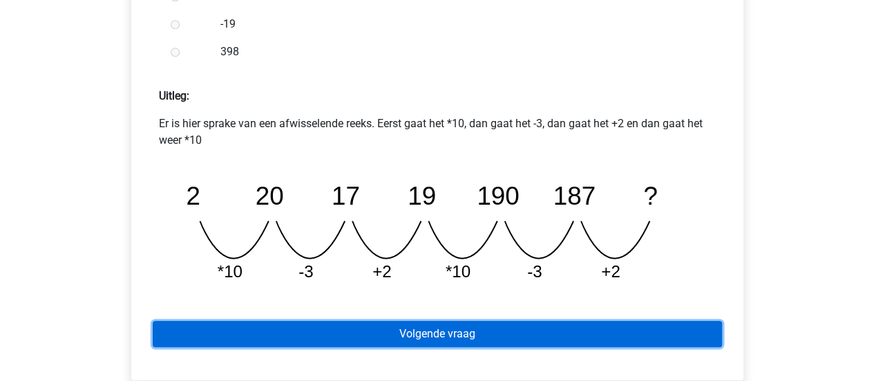
click at [528, 333] on link "Volgende vraag" at bounding box center [437, 334] width 569 height 26
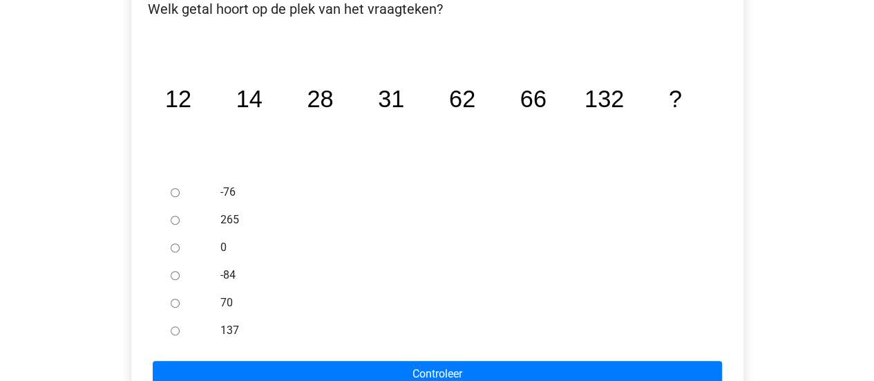
scroll to position [276, 0]
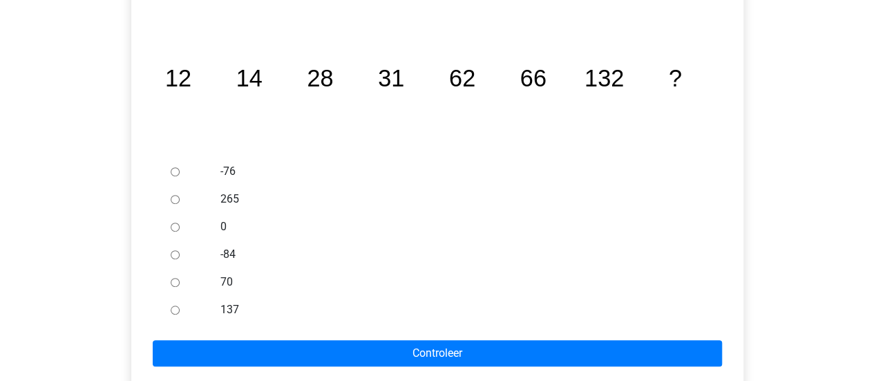
click at [232, 306] on label "137" at bounding box center [459, 309] width 478 height 17
click at [180, 306] on input "137" at bounding box center [175, 309] width 9 height 9
radio input "true"
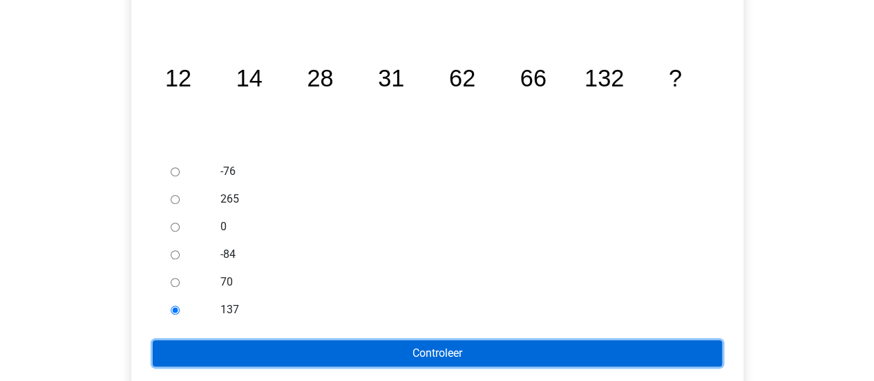
click at [323, 349] on input "Controleer" at bounding box center [437, 353] width 569 height 26
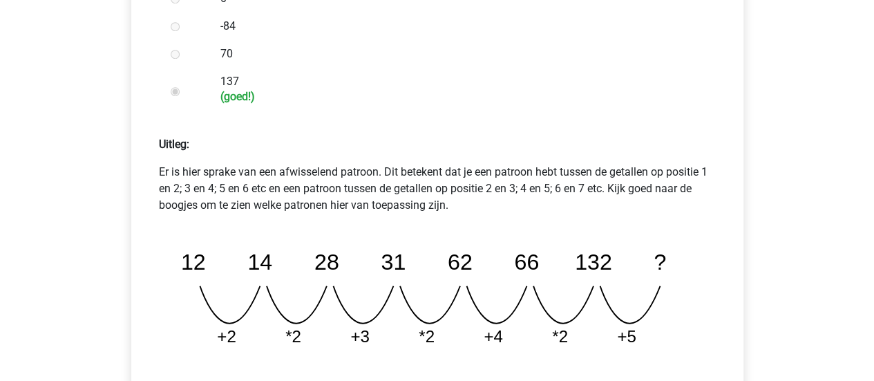
scroll to position [622, 0]
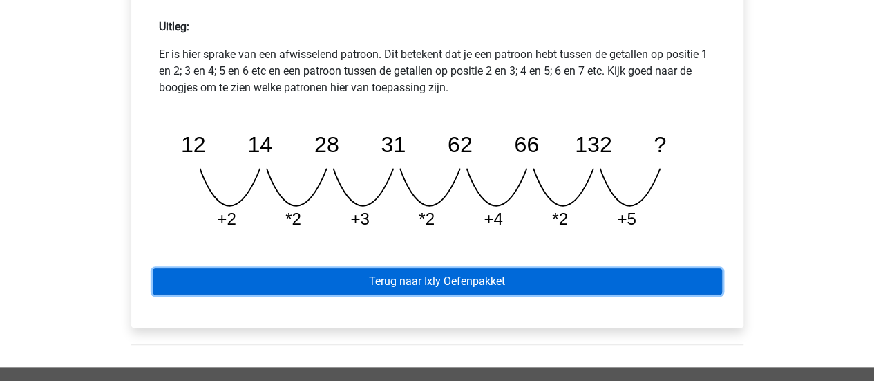
click at [444, 273] on link "Terug naar Ixly Oefenpakket" at bounding box center [437, 281] width 569 height 26
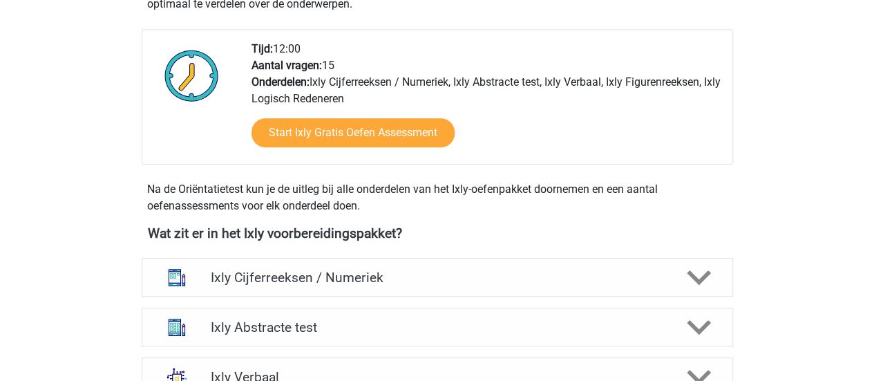
scroll to position [414, 0]
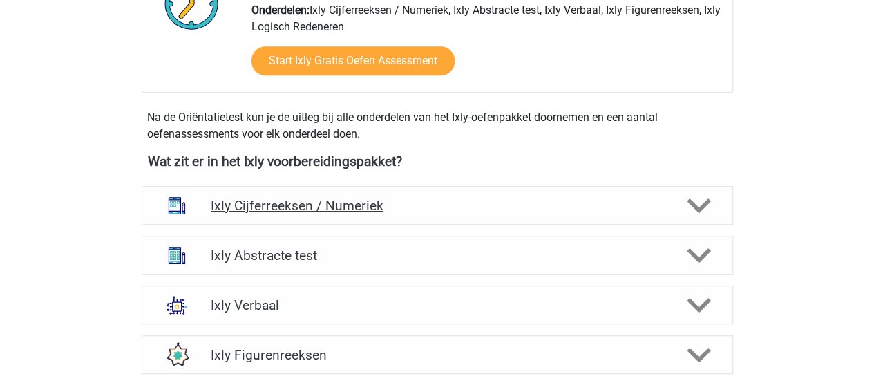
click at [411, 211] on h4 "Ixly Cijferreeksen / Numeriek" at bounding box center [437, 206] width 452 height 16
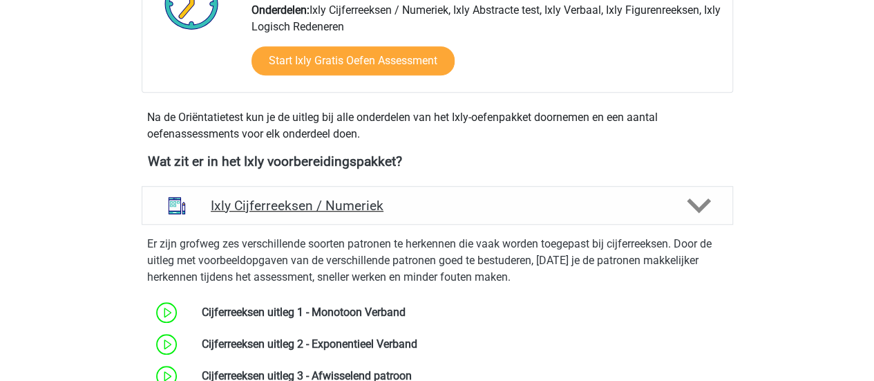
scroll to position [622, 0]
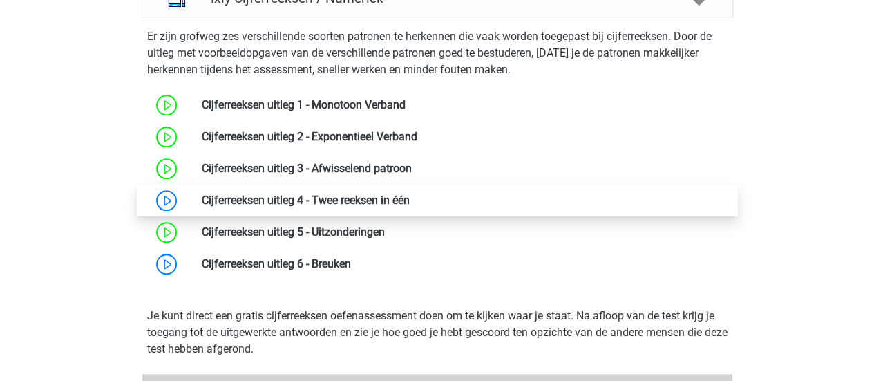
click at [410, 196] on link at bounding box center [410, 199] width 0 height 13
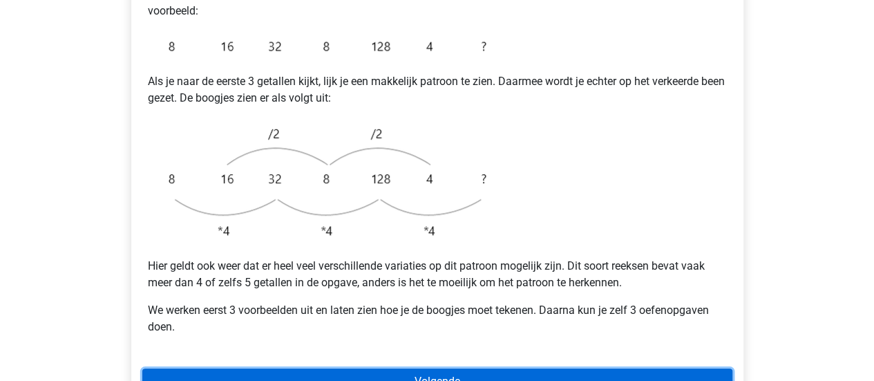
scroll to position [414, 0]
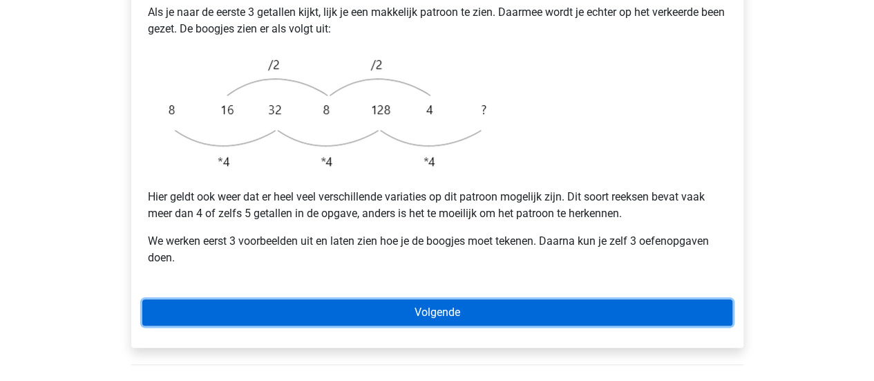
click at [557, 299] on link "Volgende" at bounding box center [437, 312] width 590 height 26
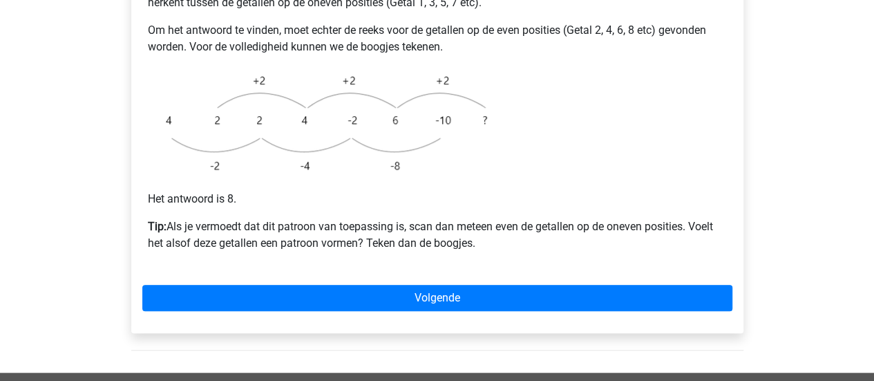
scroll to position [414, 0]
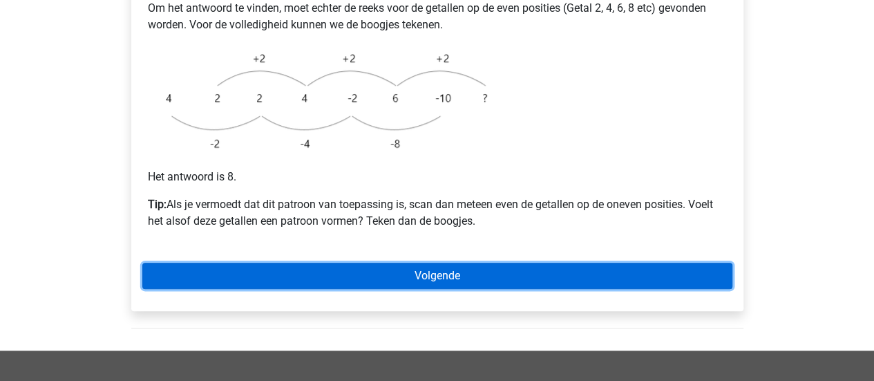
click at [493, 262] on link "Volgende" at bounding box center [437, 275] width 590 height 26
